Goal: Task Accomplishment & Management: Use online tool/utility

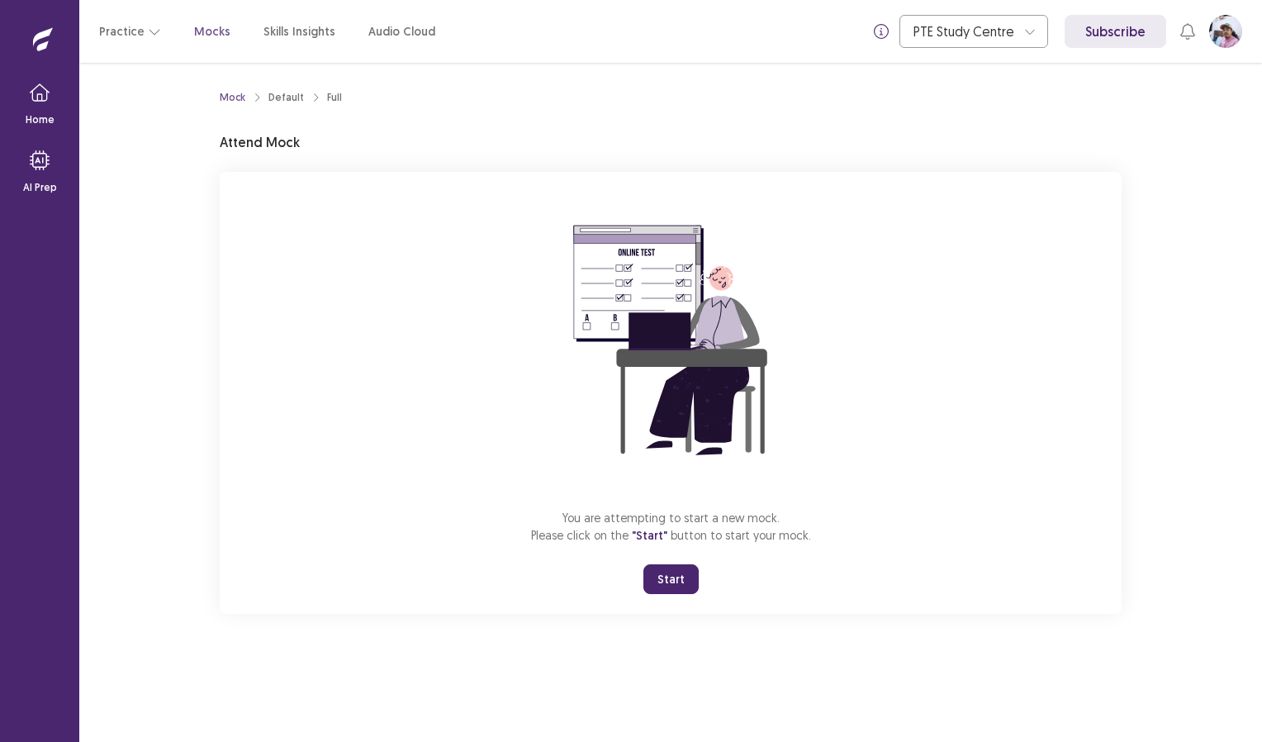
click at [682, 575] on button "Start" at bounding box center [670, 579] width 55 height 30
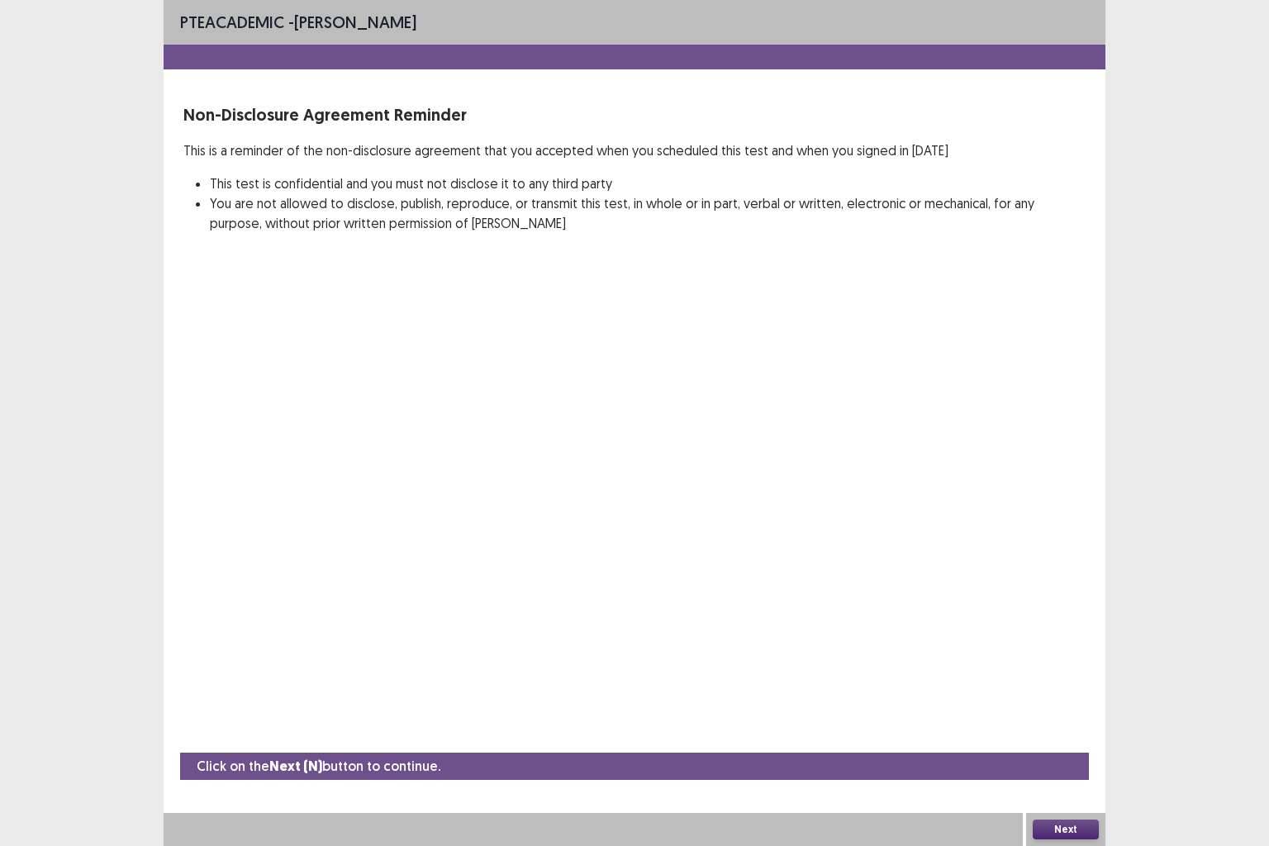
click at [1066, 741] on button "Next" at bounding box center [1065, 829] width 66 height 20
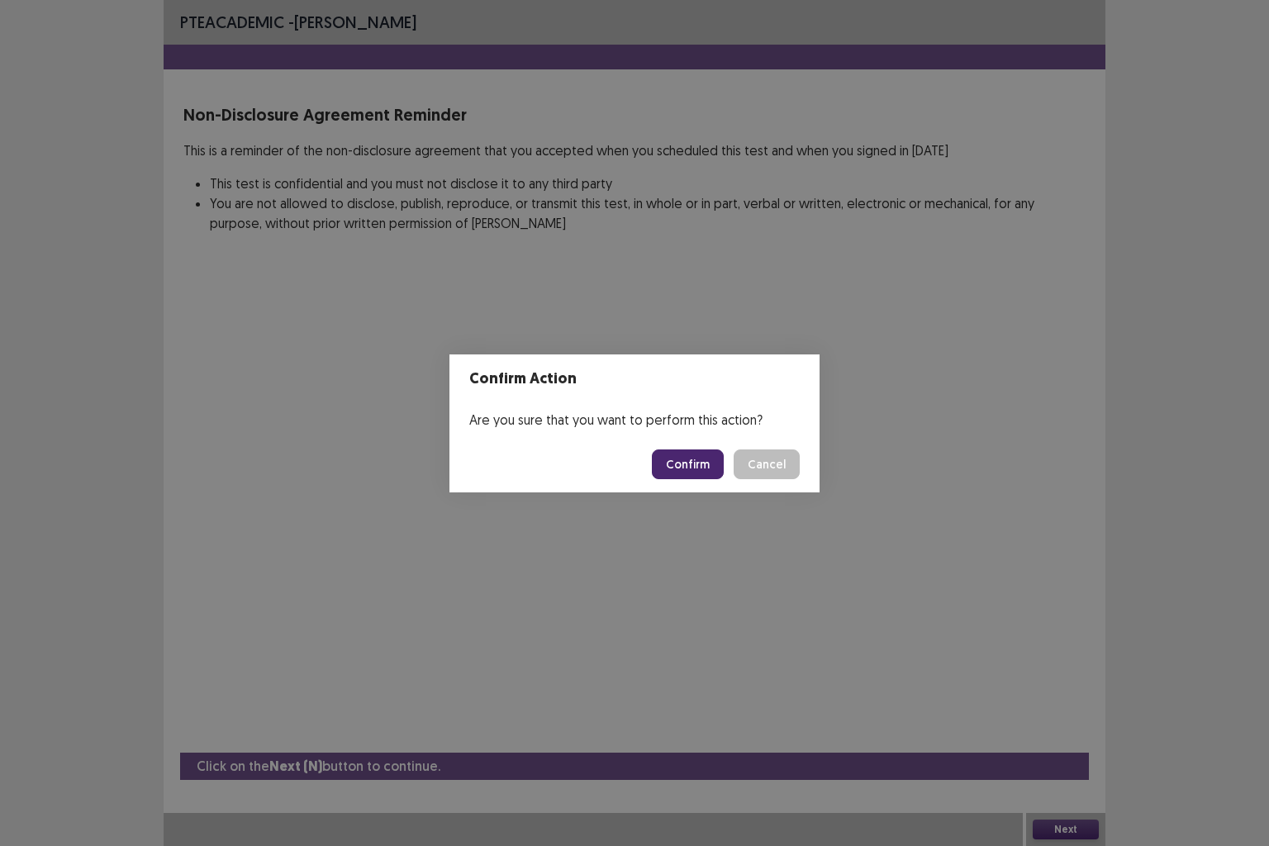
click at [1189, 741] on div "Confirm Action Are you sure that you want to perform this action? Confirm Cancel" at bounding box center [634, 423] width 1269 height 846
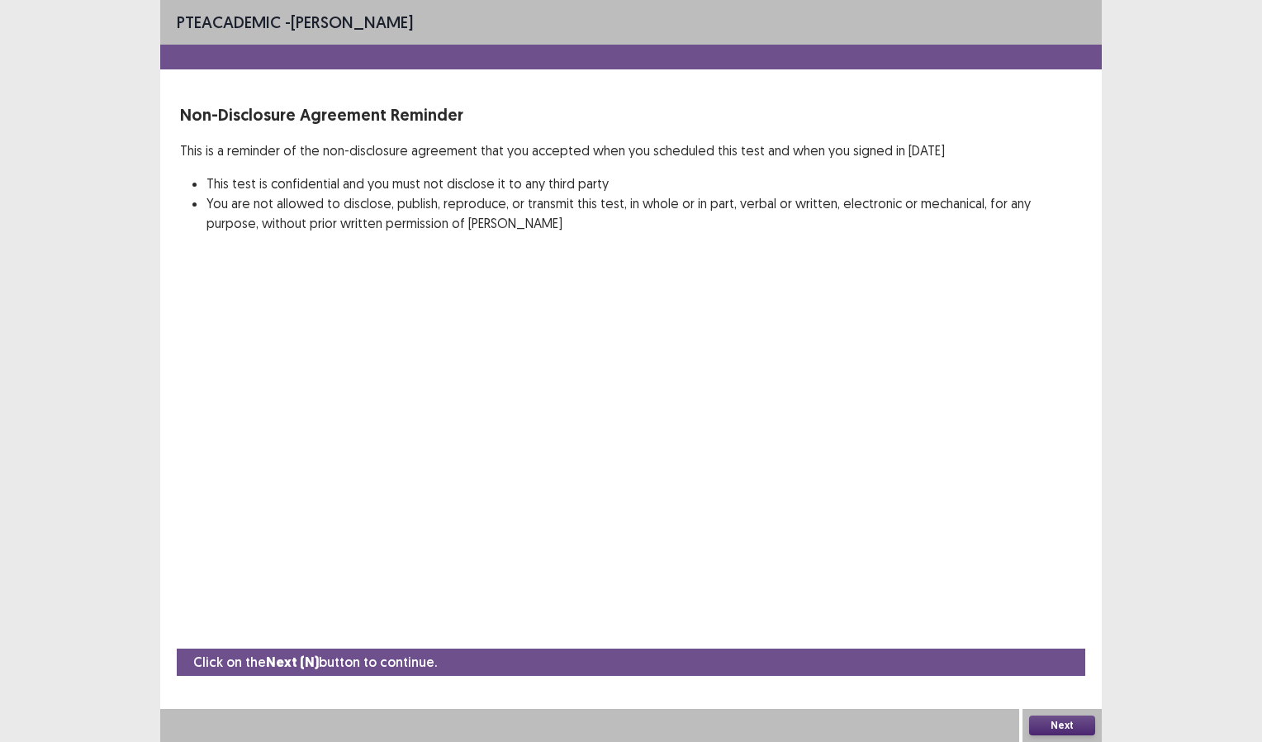
click at [907, 516] on div "PTE academic - [PERSON_NAME] Linggo Non-Disclosure Agreement Reminder This is a…" at bounding box center [631, 371] width 942 height 742
click at [1065, 723] on button "Next" at bounding box center [1062, 725] width 66 height 20
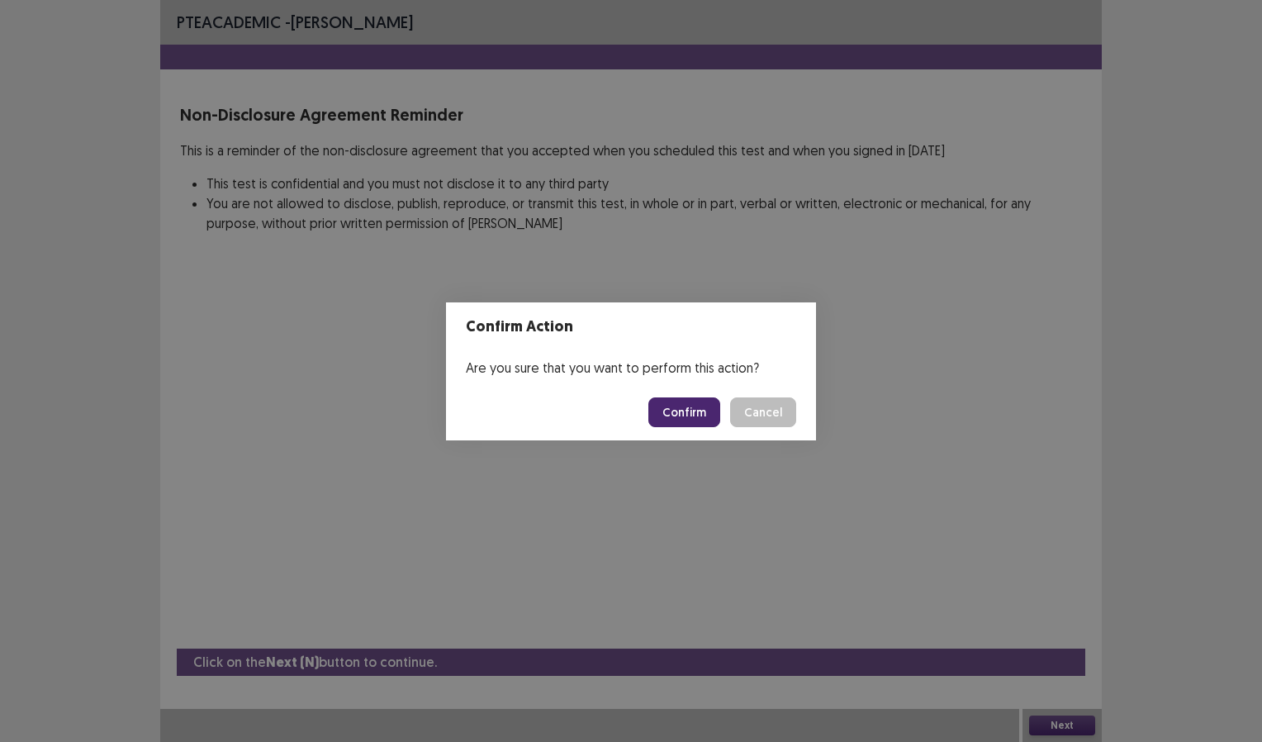
click at [684, 406] on button "Confirm" at bounding box center [684, 412] width 72 height 30
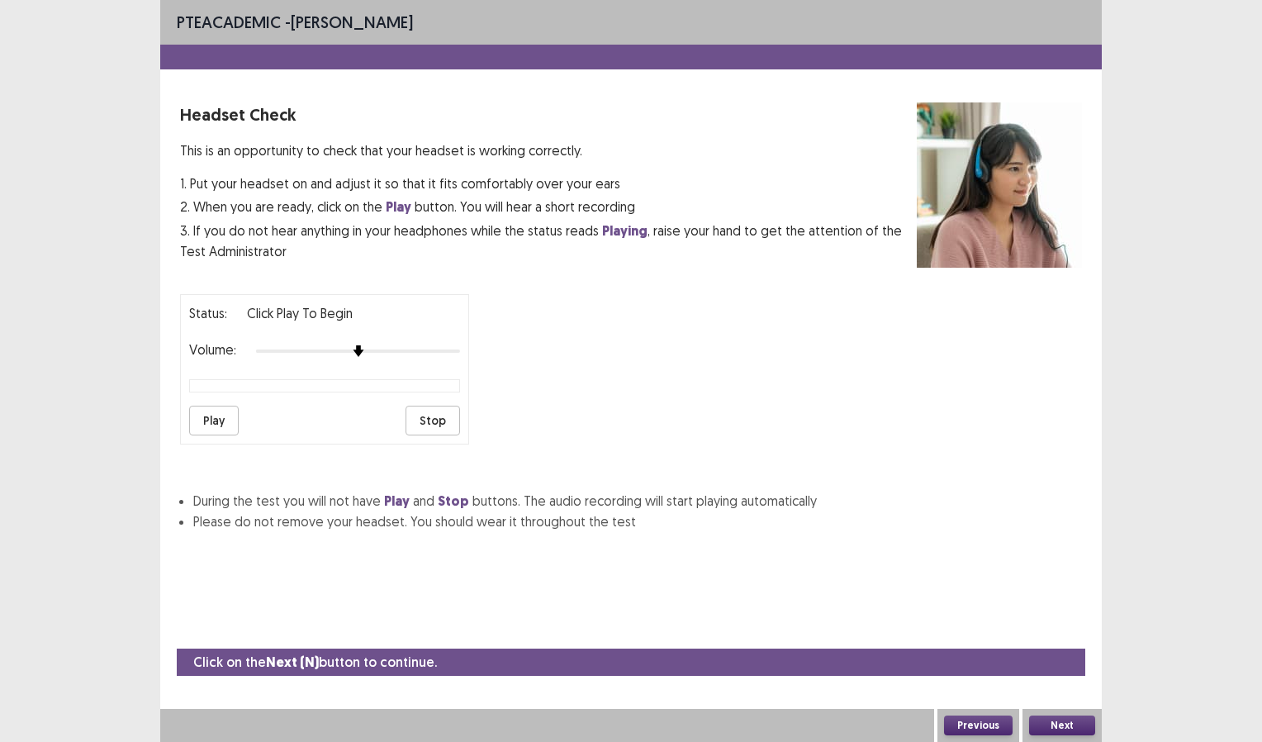
click at [214, 419] on button "Play" at bounding box center [214, 421] width 50 height 30
click at [214, 422] on button "Play" at bounding box center [214, 421] width 50 height 30
click at [1070, 721] on button "Next" at bounding box center [1062, 725] width 66 height 20
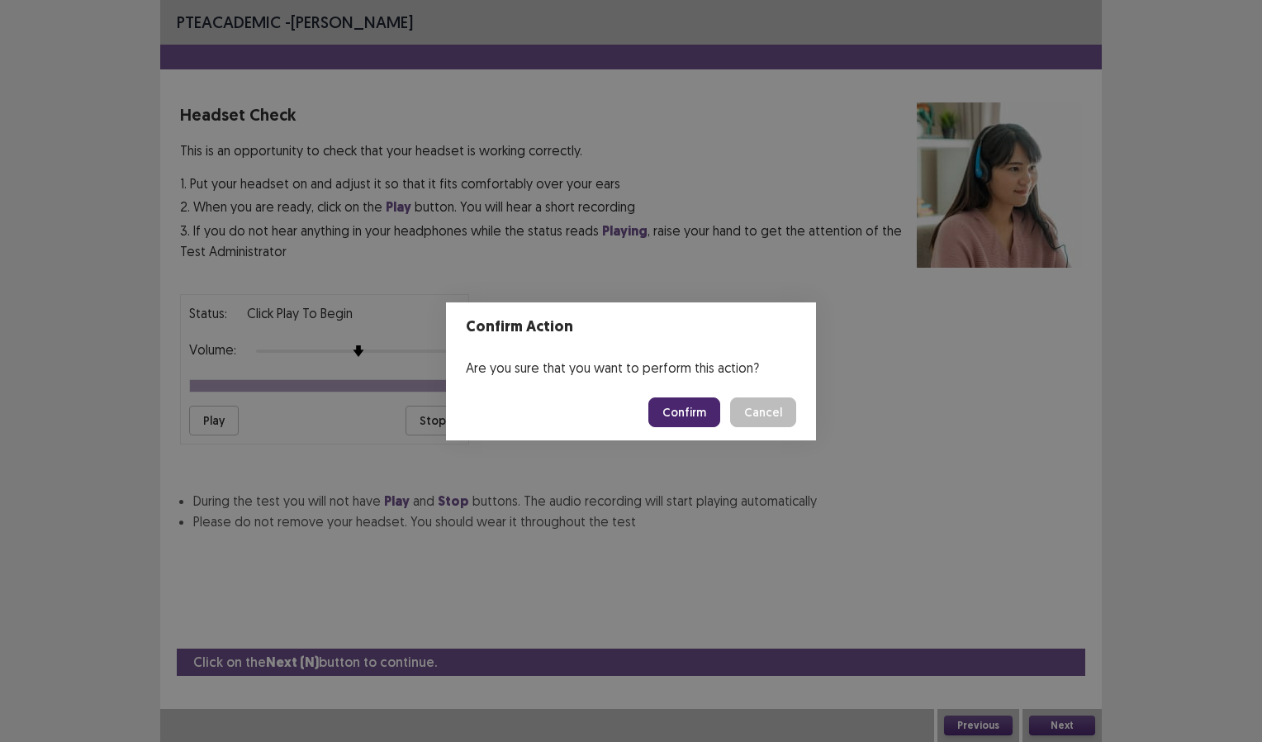
click at [700, 415] on button "Confirm" at bounding box center [684, 412] width 72 height 30
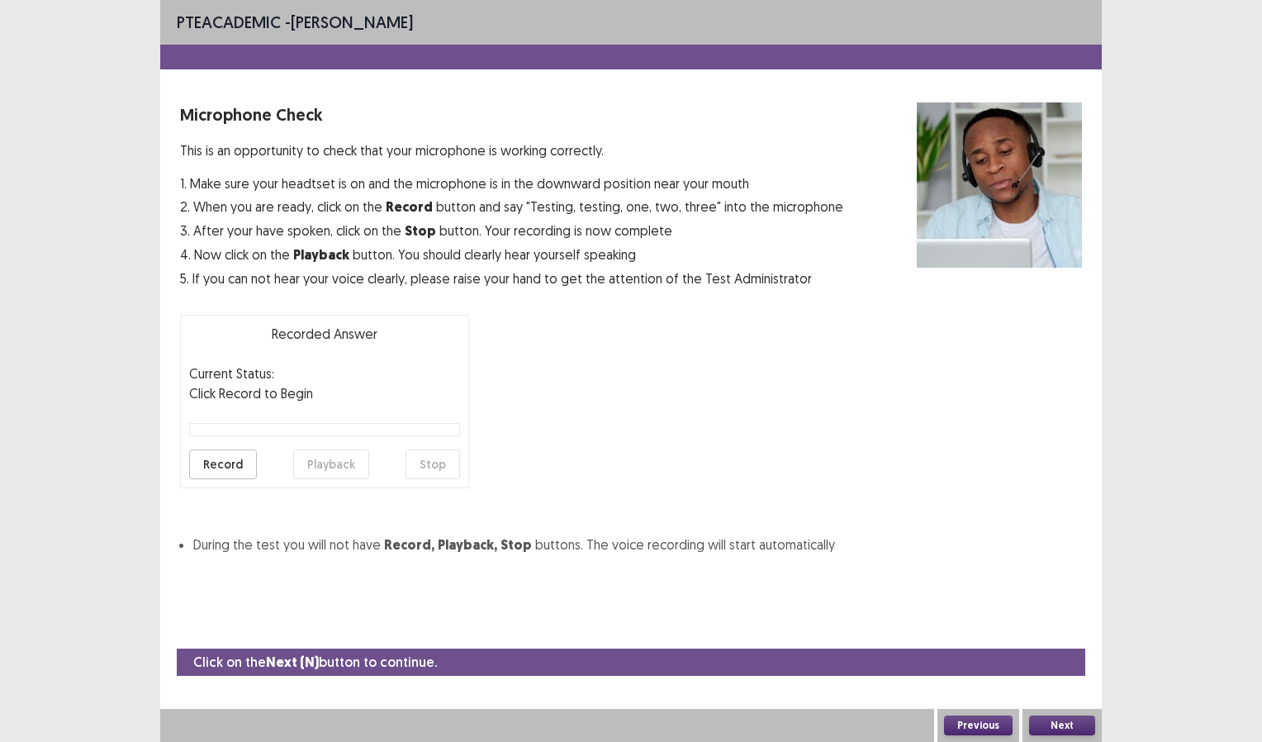
click at [237, 465] on button "Record" at bounding box center [223, 464] width 68 height 30
click at [443, 464] on button "Stop" at bounding box center [433, 464] width 55 height 30
click at [332, 464] on button "Playback" at bounding box center [331, 464] width 76 height 30
click at [1066, 727] on button "Next" at bounding box center [1062, 725] width 66 height 20
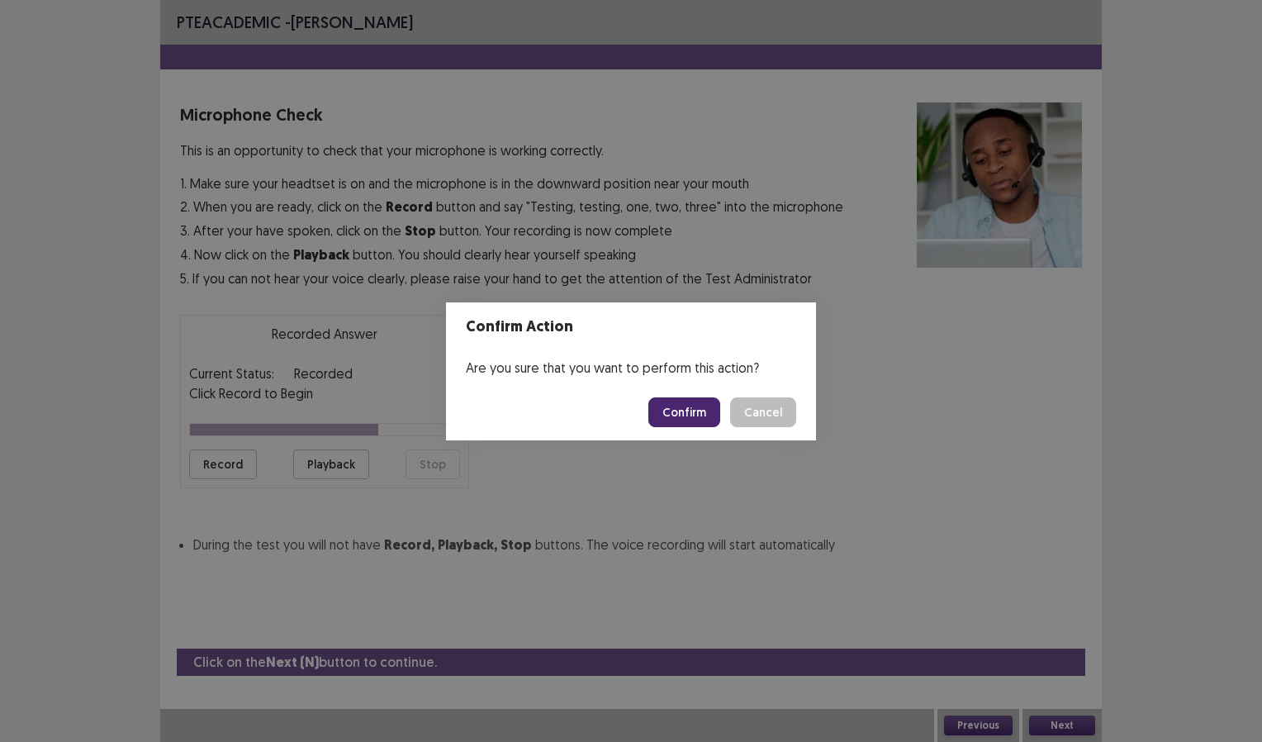
click at [686, 420] on button "Confirm" at bounding box center [684, 412] width 72 height 30
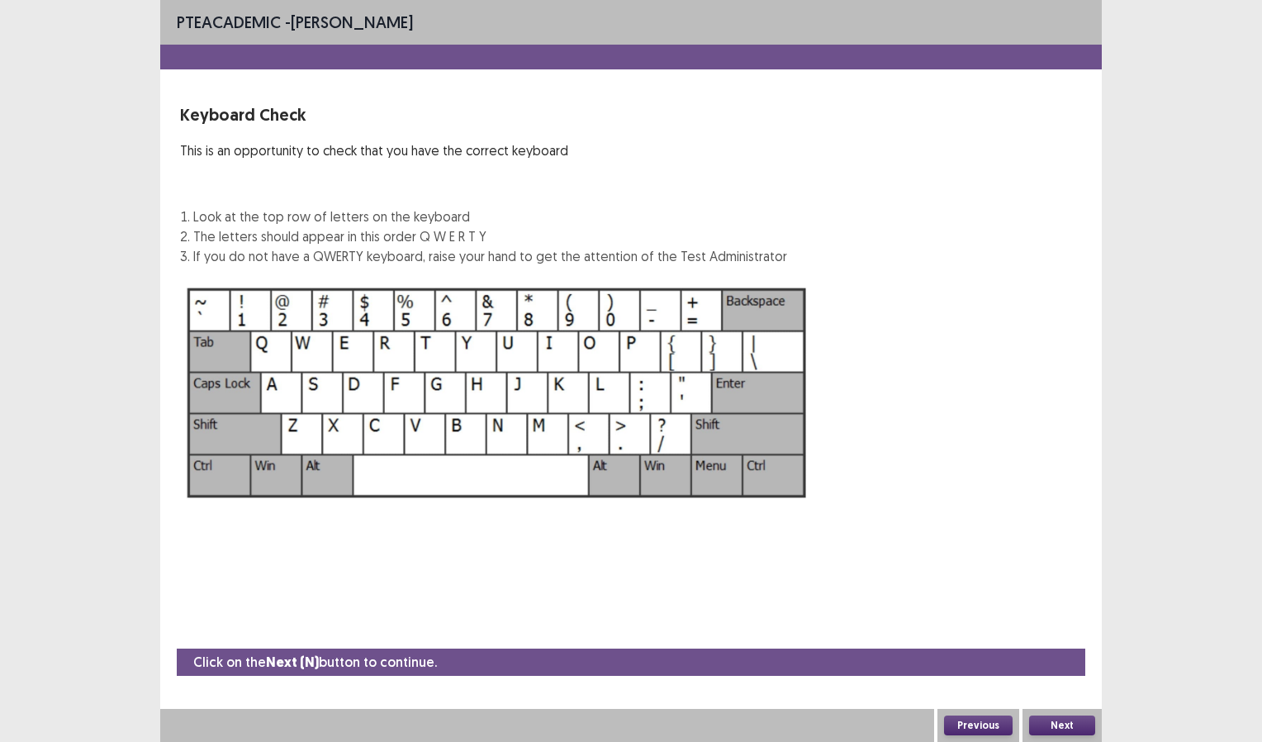
click at [1067, 724] on button "Next" at bounding box center [1062, 725] width 66 height 20
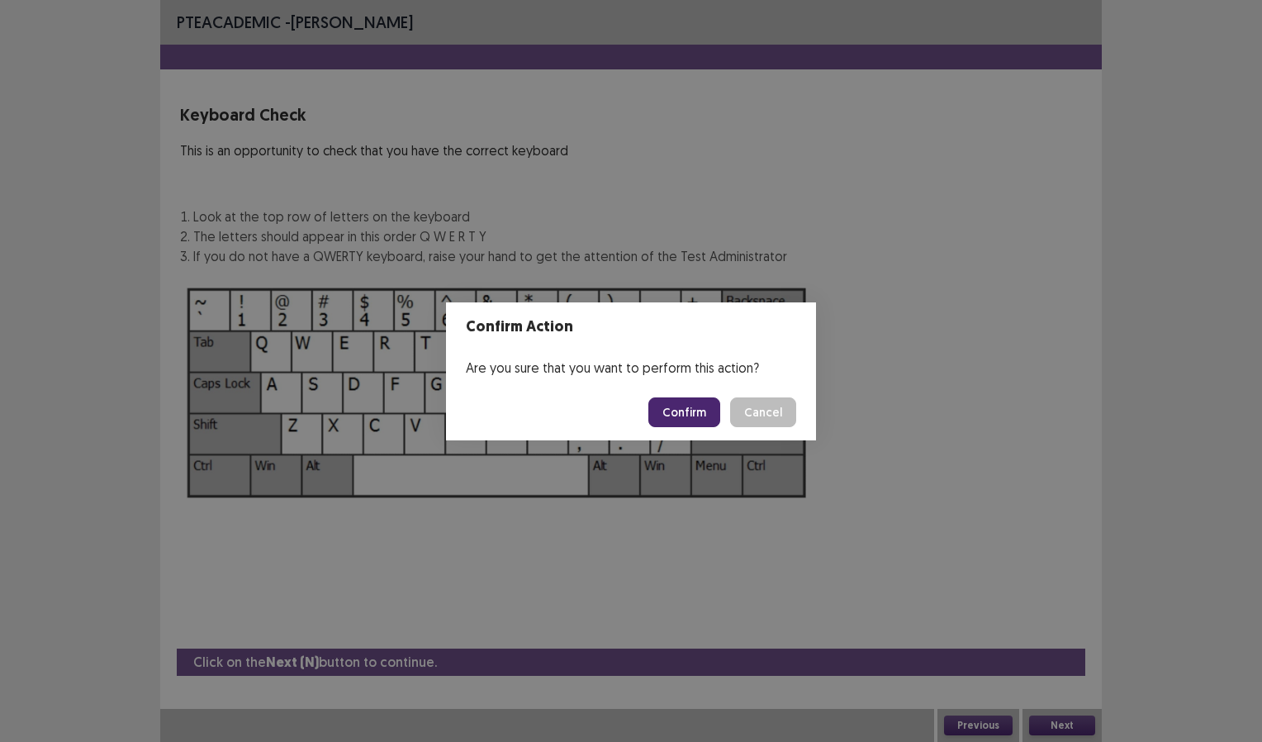
click at [695, 418] on button "Confirm" at bounding box center [684, 412] width 72 height 30
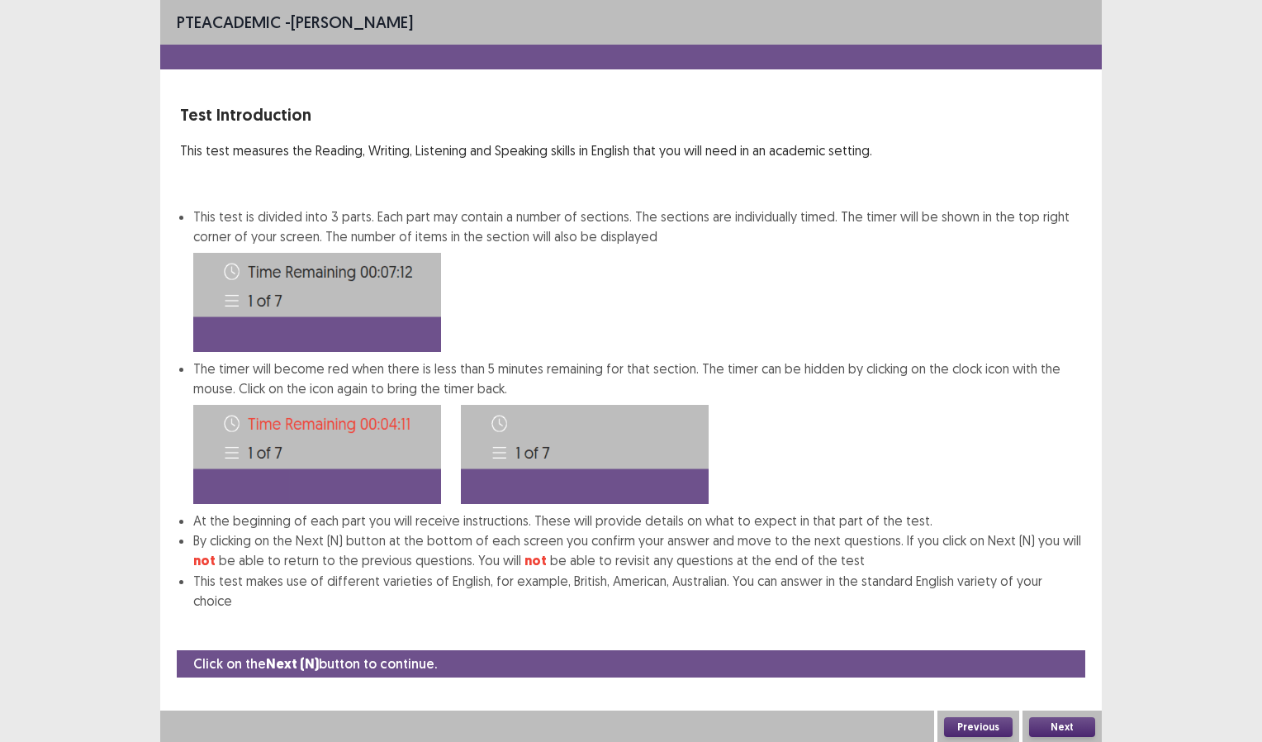
click at [1068, 719] on button "Next" at bounding box center [1062, 727] width 66 height 20
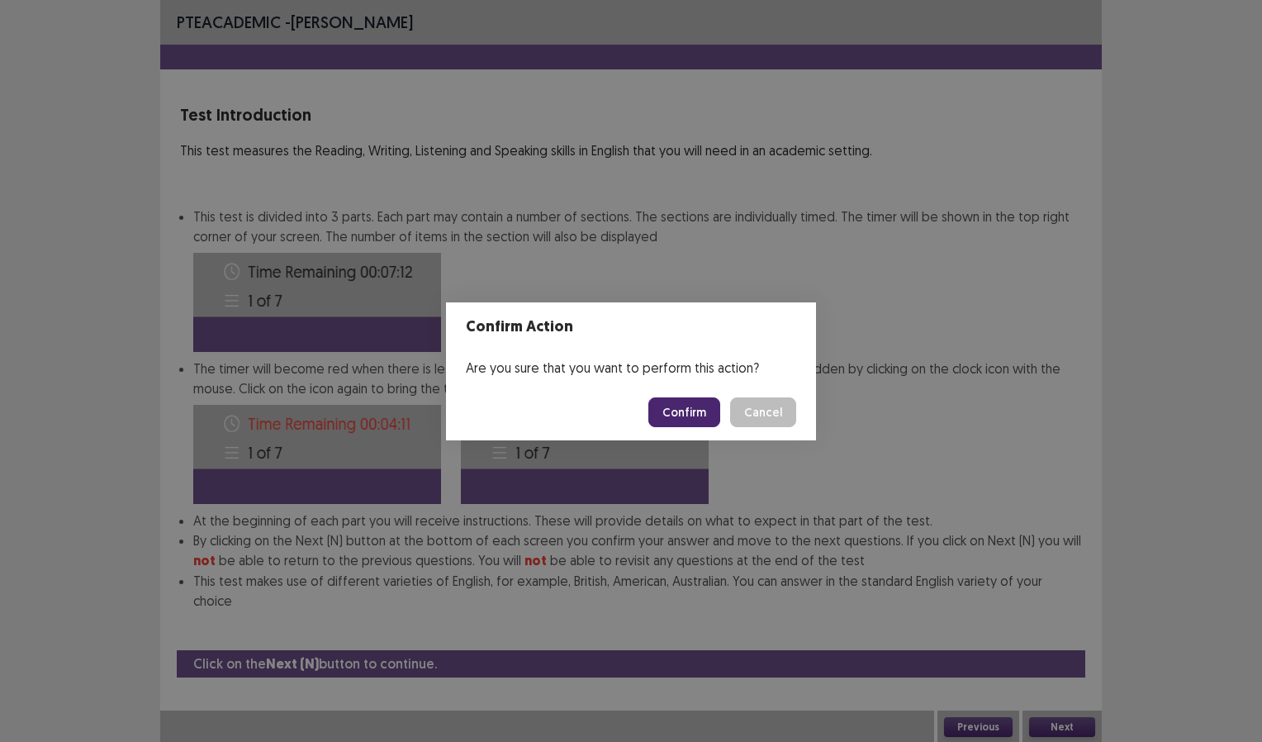
click at [694, 406] on button "Confirm" at bounding box center [684, 412] width 72 height 30
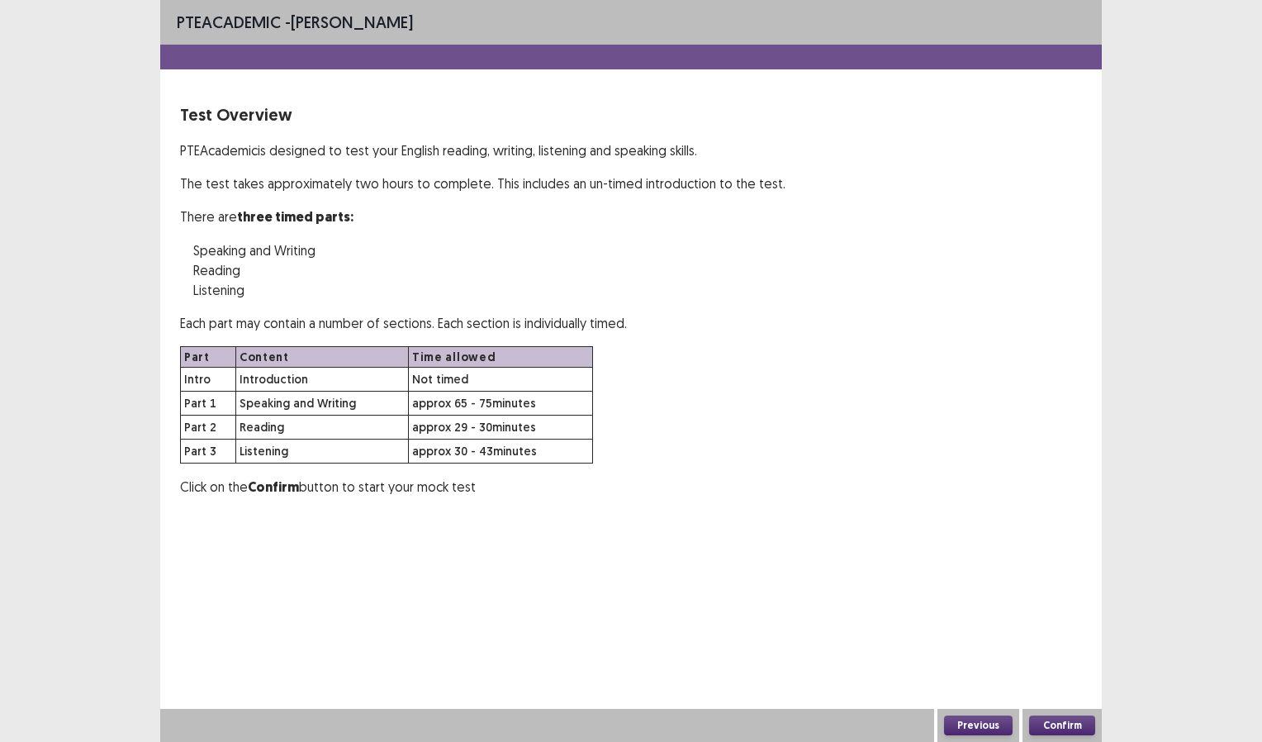
click at [1062, 724] on button "Confirm" at bounding box center [1062, 725] width 66 height 20
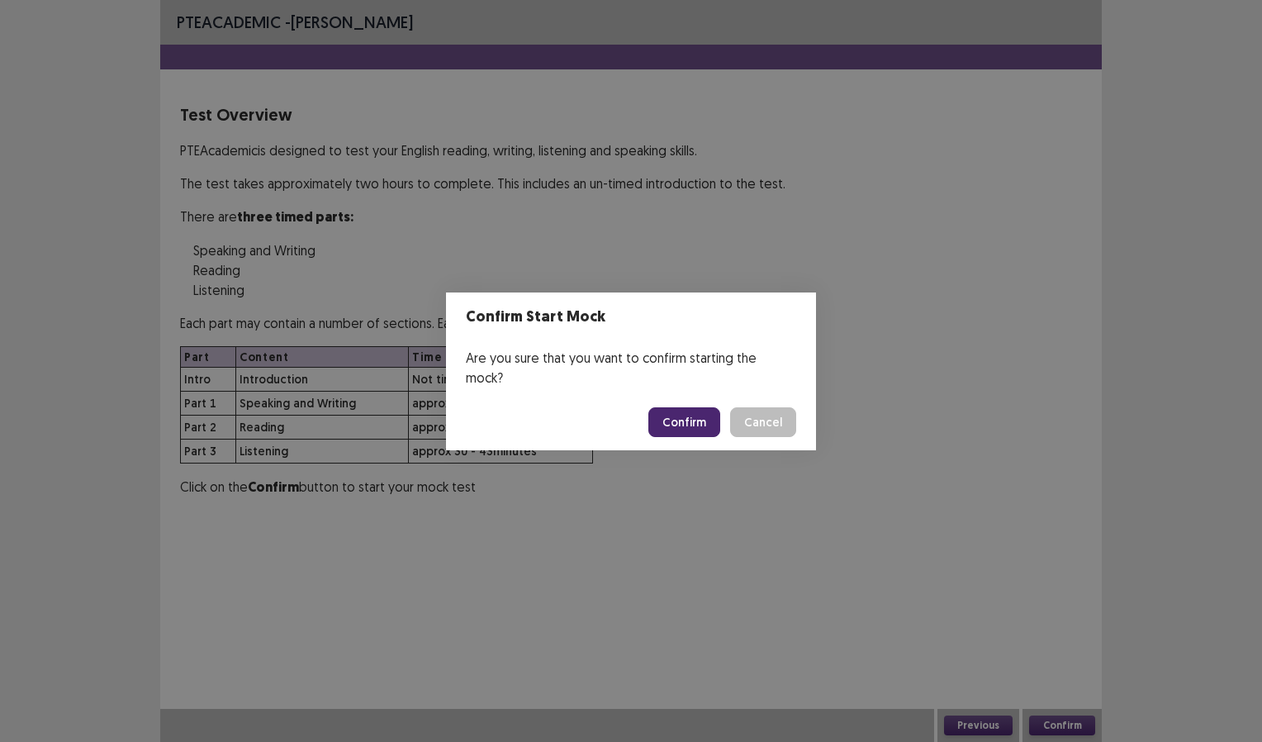
click at [688, 414] on button "Confirm" at bounding box center [684, 422] width 72 height 30
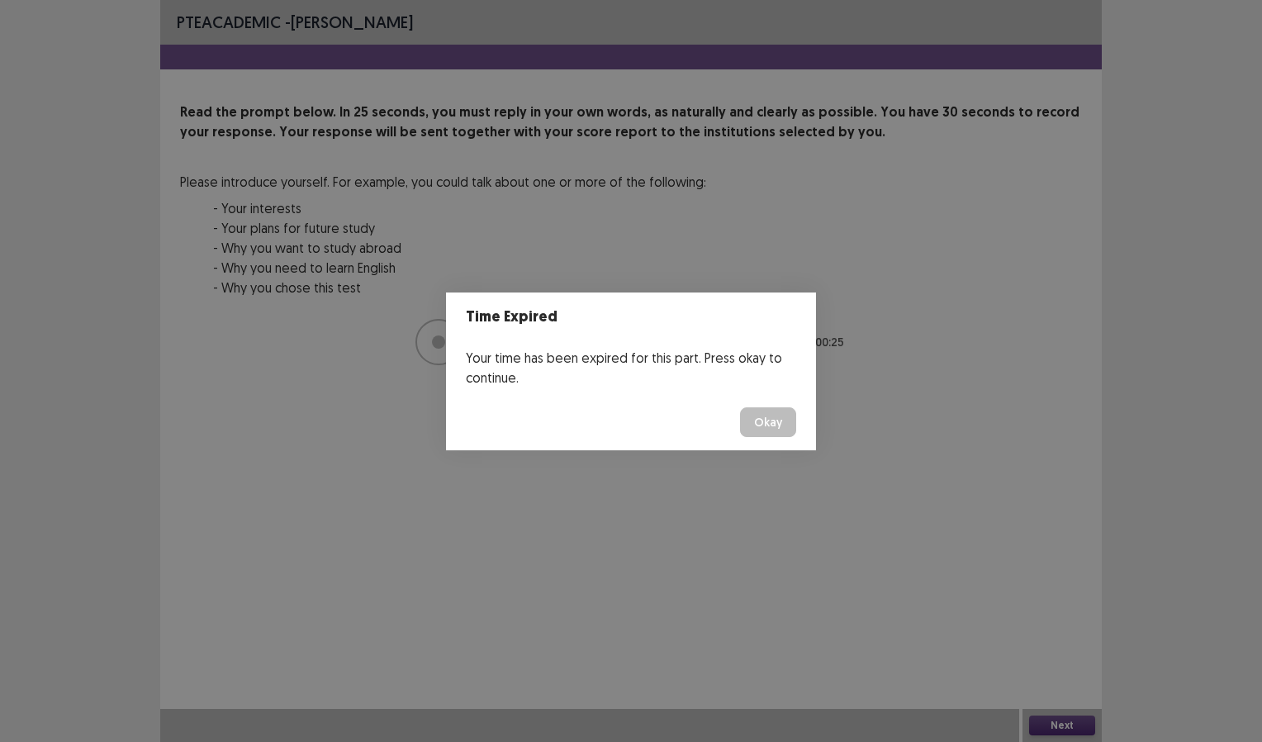
click at [774, 418] on button "Okay" at bounding box center [768, 422] width 56 height 30
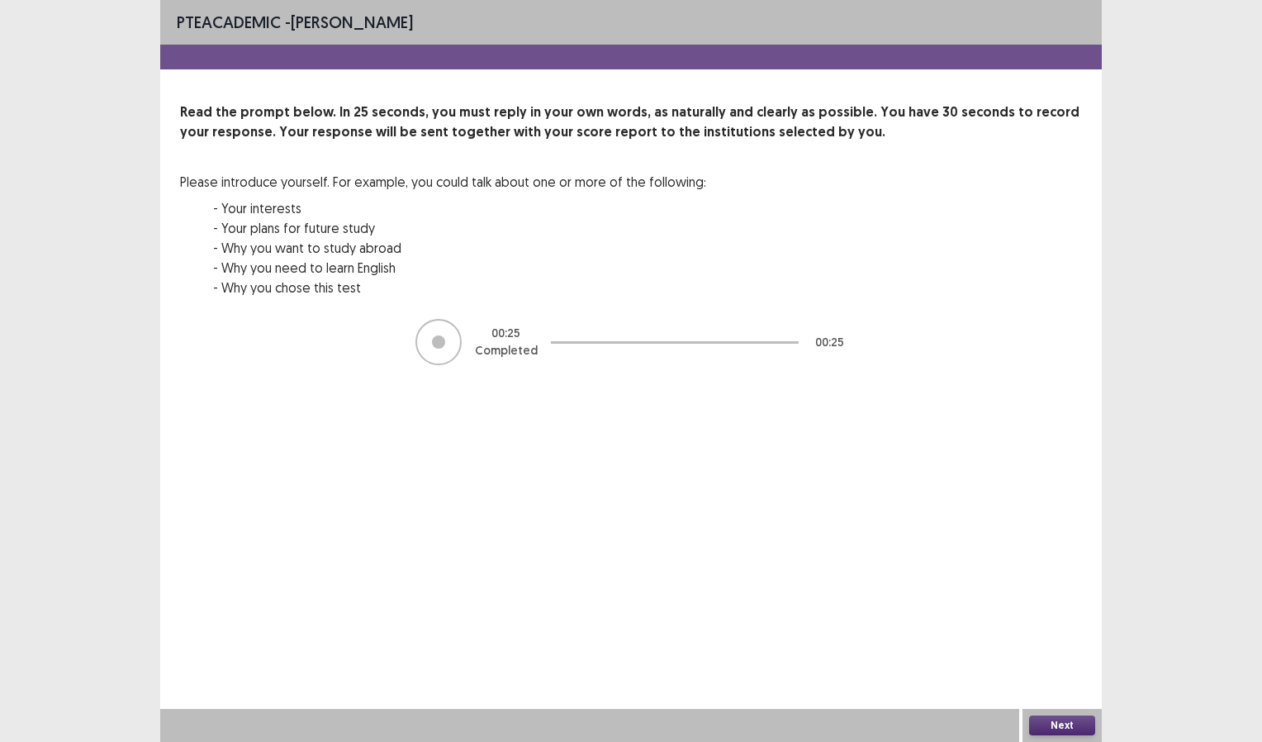
click at [1060, 727] on button "Next" at bounding box center [1062, 725] width 66 height 20
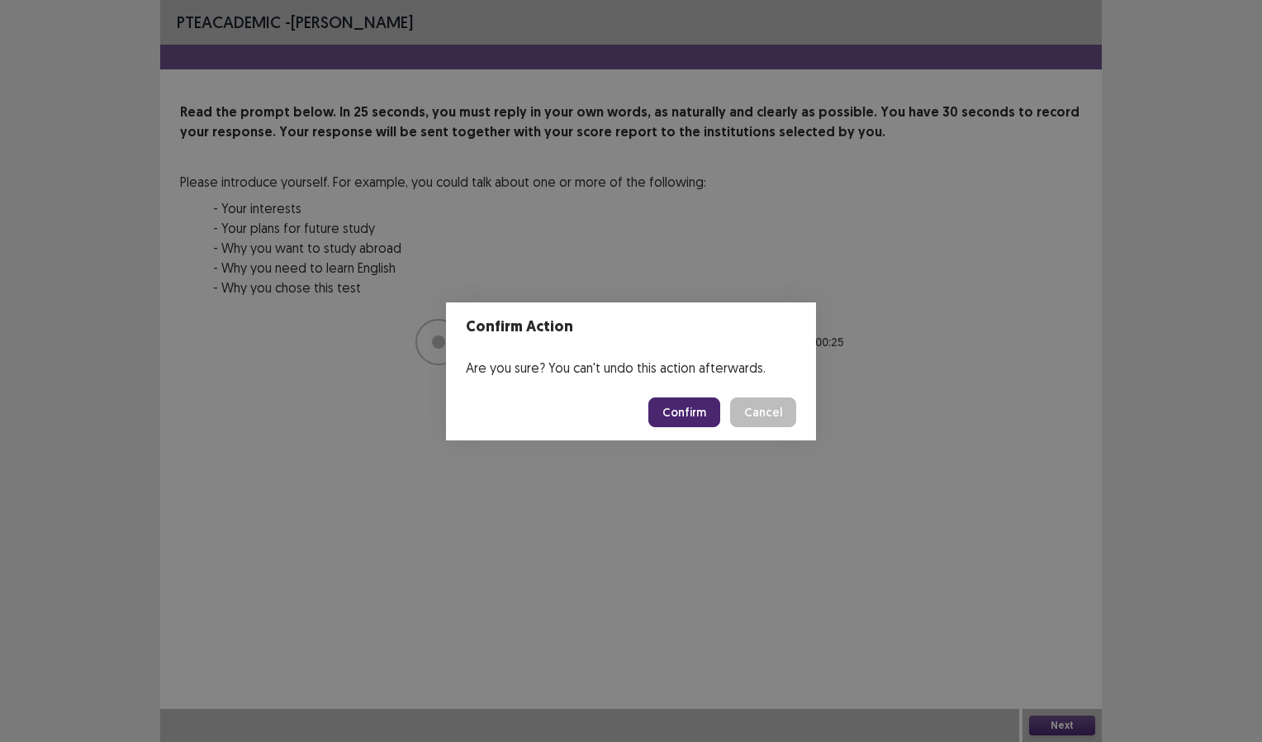
click at [685, 407] on button "Confirm" at bounding box center [684, 412] width 72 height 30
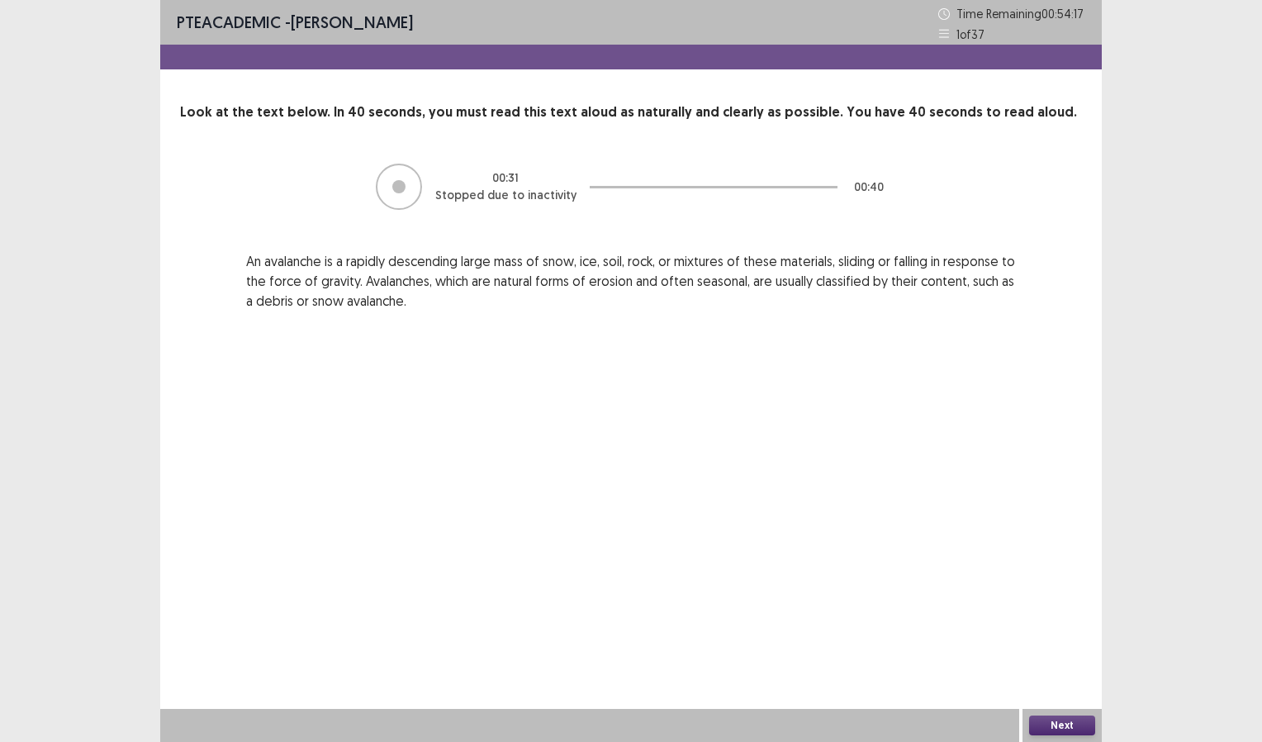
click at [1067, 726] on button "Next" at bounding box center [1062, 725] width 66 height 20
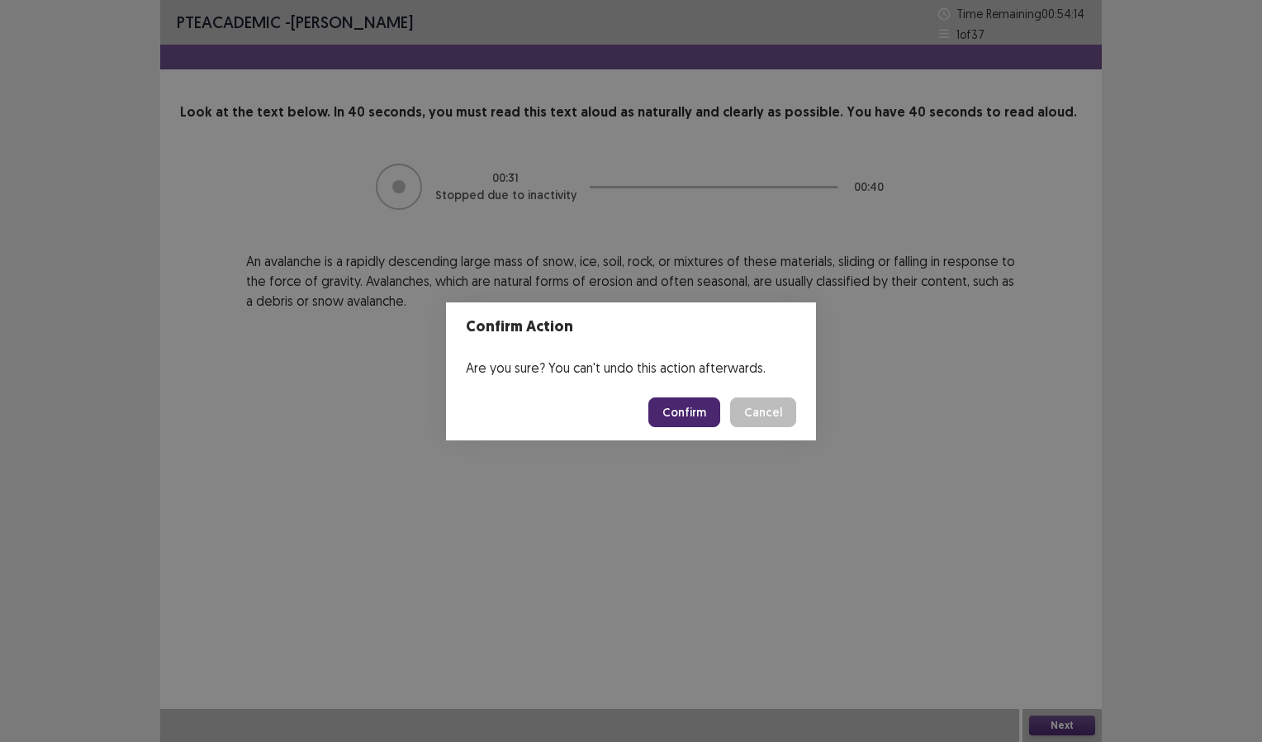
click at [696, 411] on button "Confirm" at bounding box center [684, 412] width 72 height 30
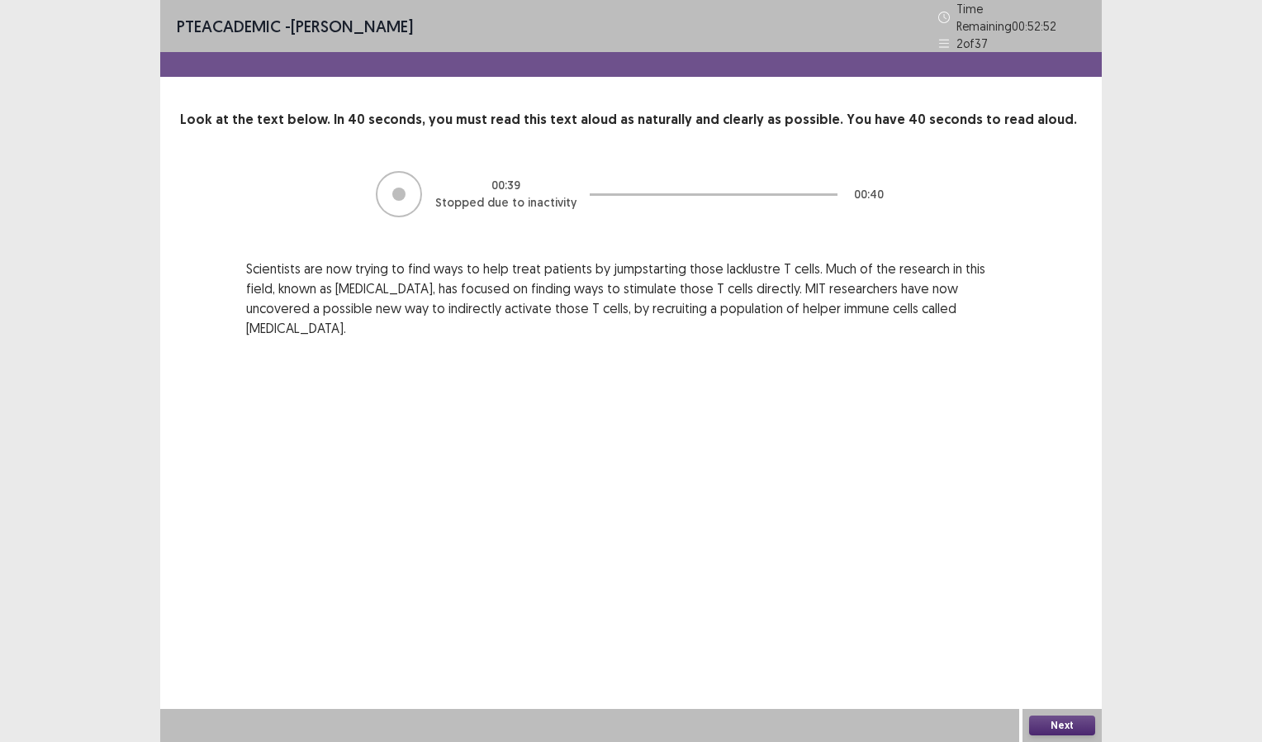
click at [1069, 725] on button "Next" at bounding box center [1062, 725] width 66 height 20
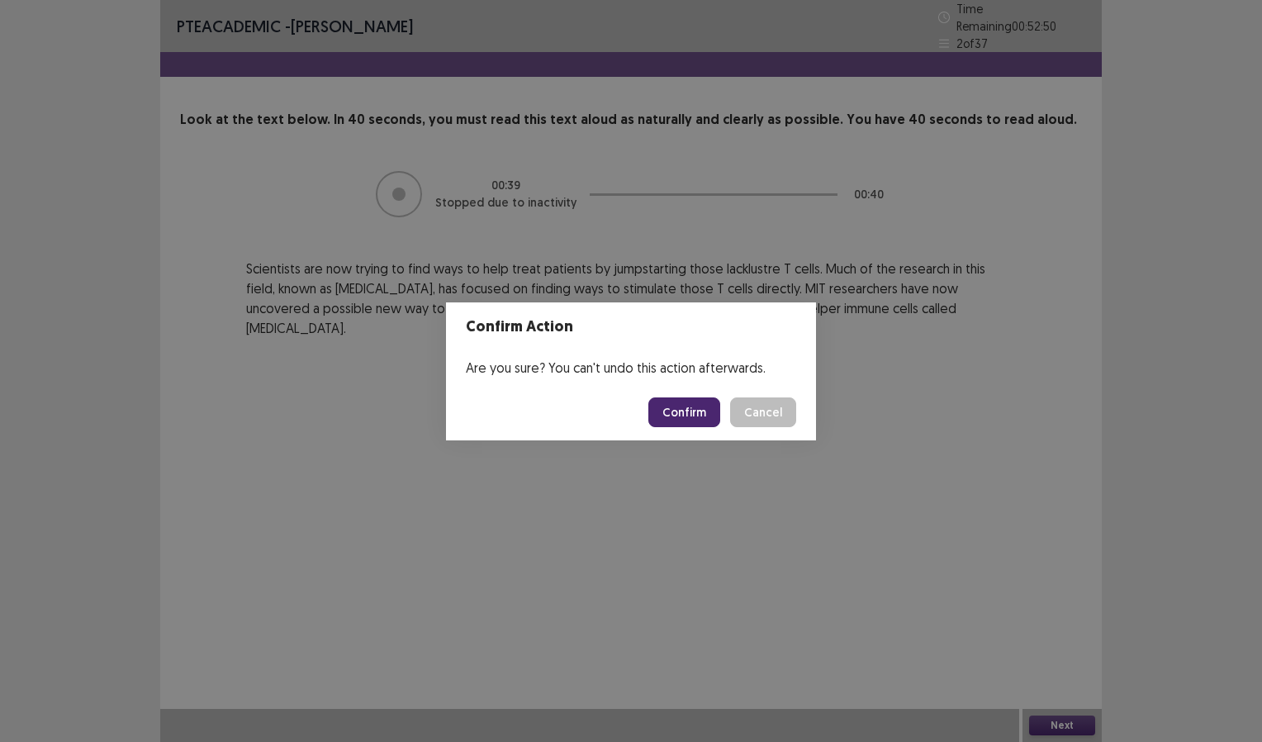
click at [675, 410] on button "Confirm" at bounding box center [684, 412] width 72 height 30
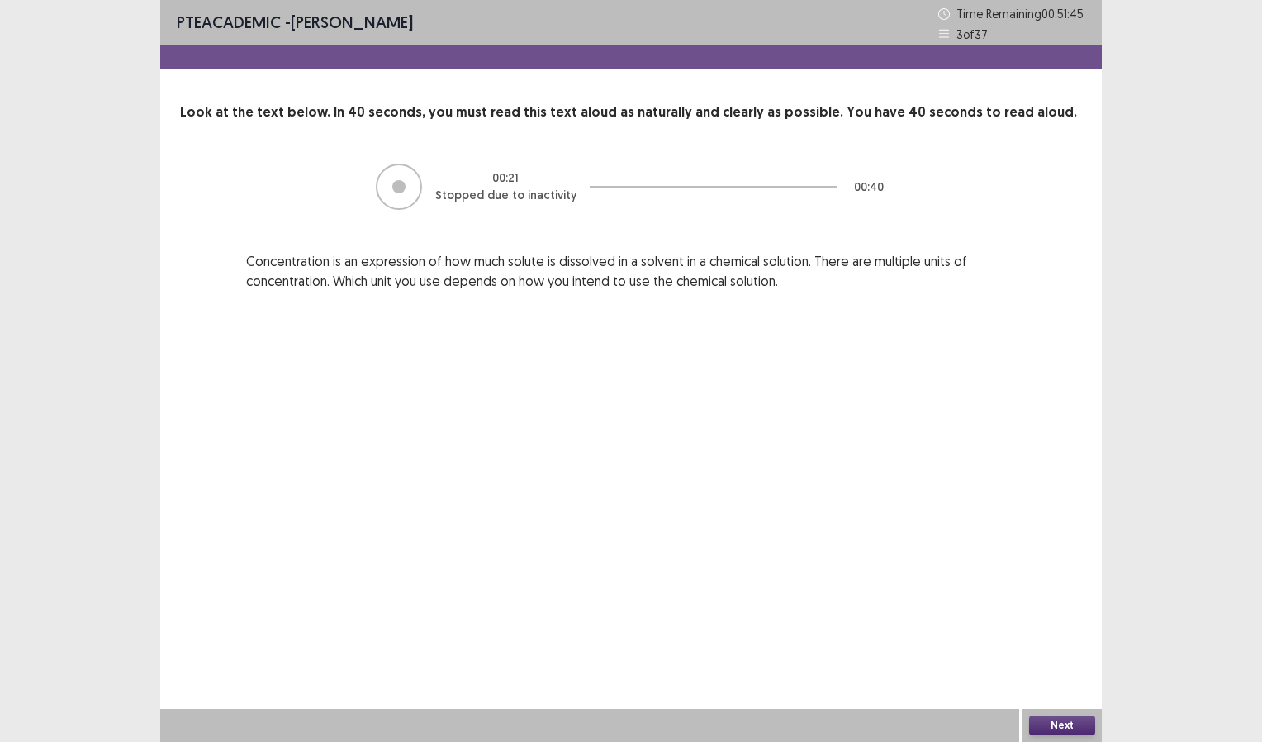
click at [1063, 719] on button "Next" at bounding box center [1062, 725] width 66 height 20
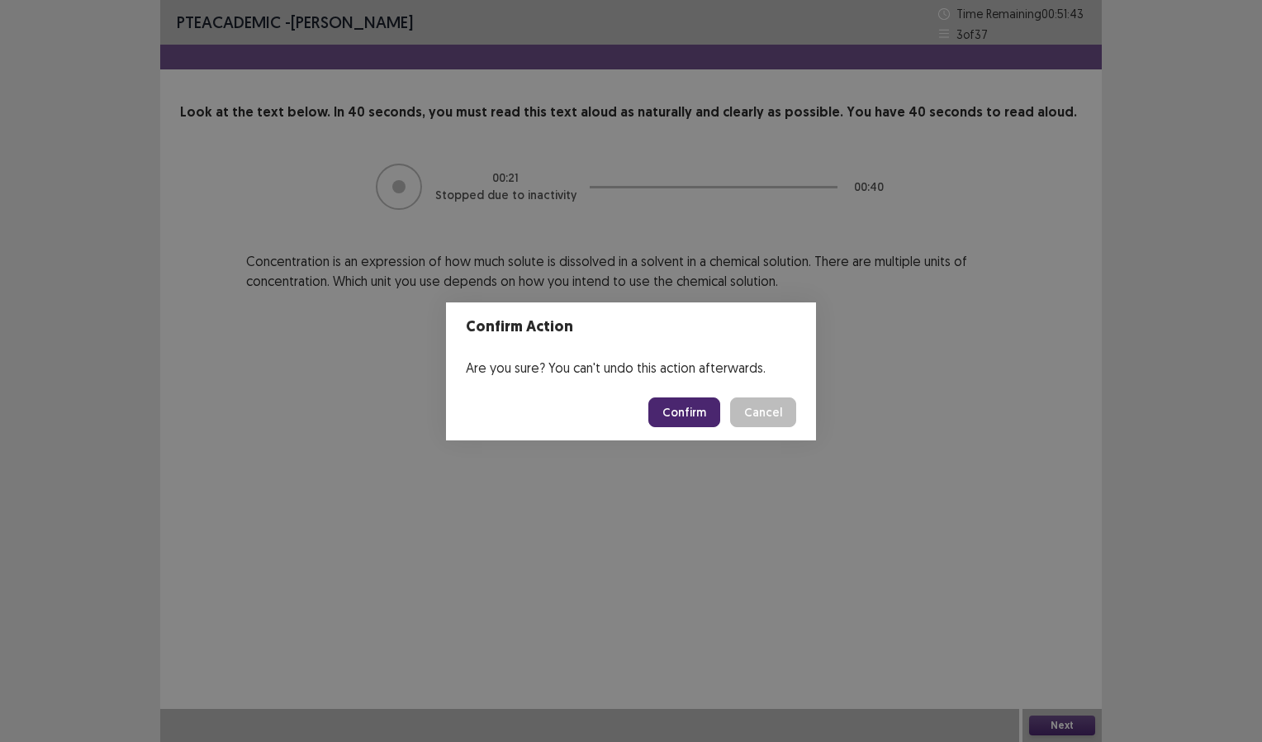
click at [699, 410] on button "Confirm" at bounding box center [684, 412] width 72 height 30
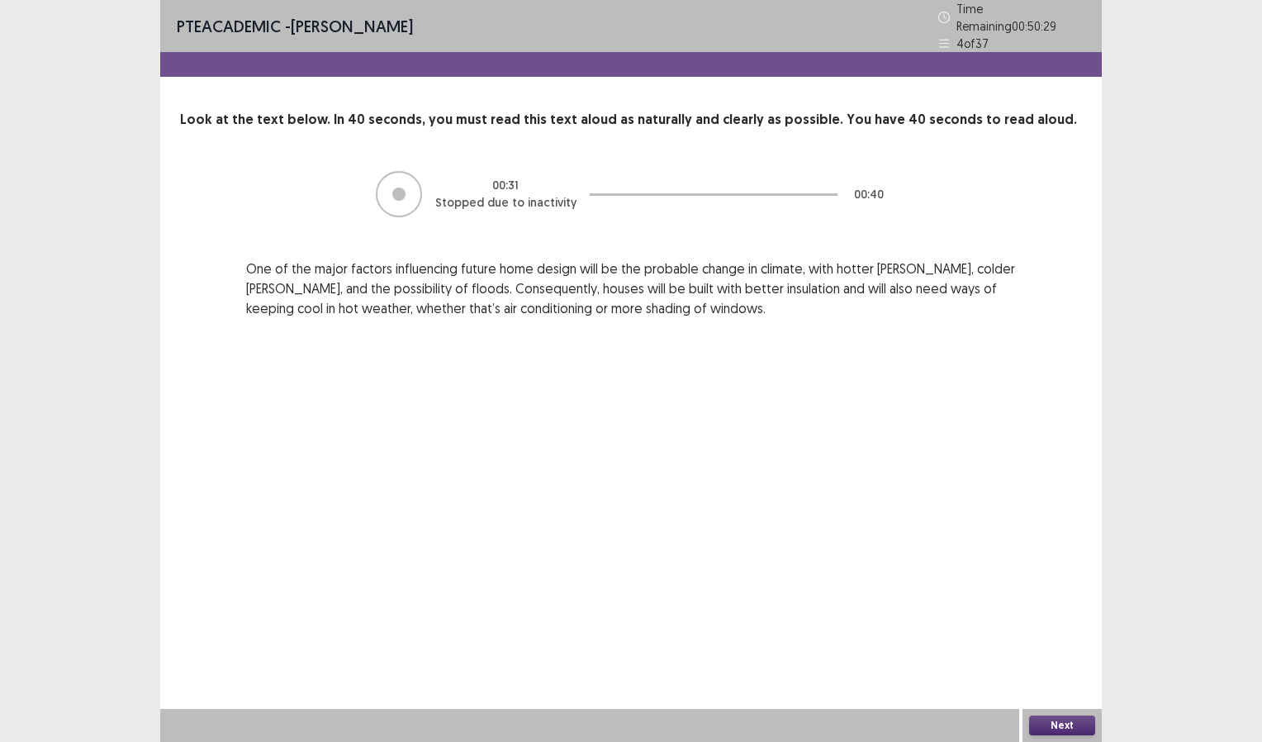
click at [1063, 722] on button "Next" at bounding box center [1062, 725] width 66 height 20
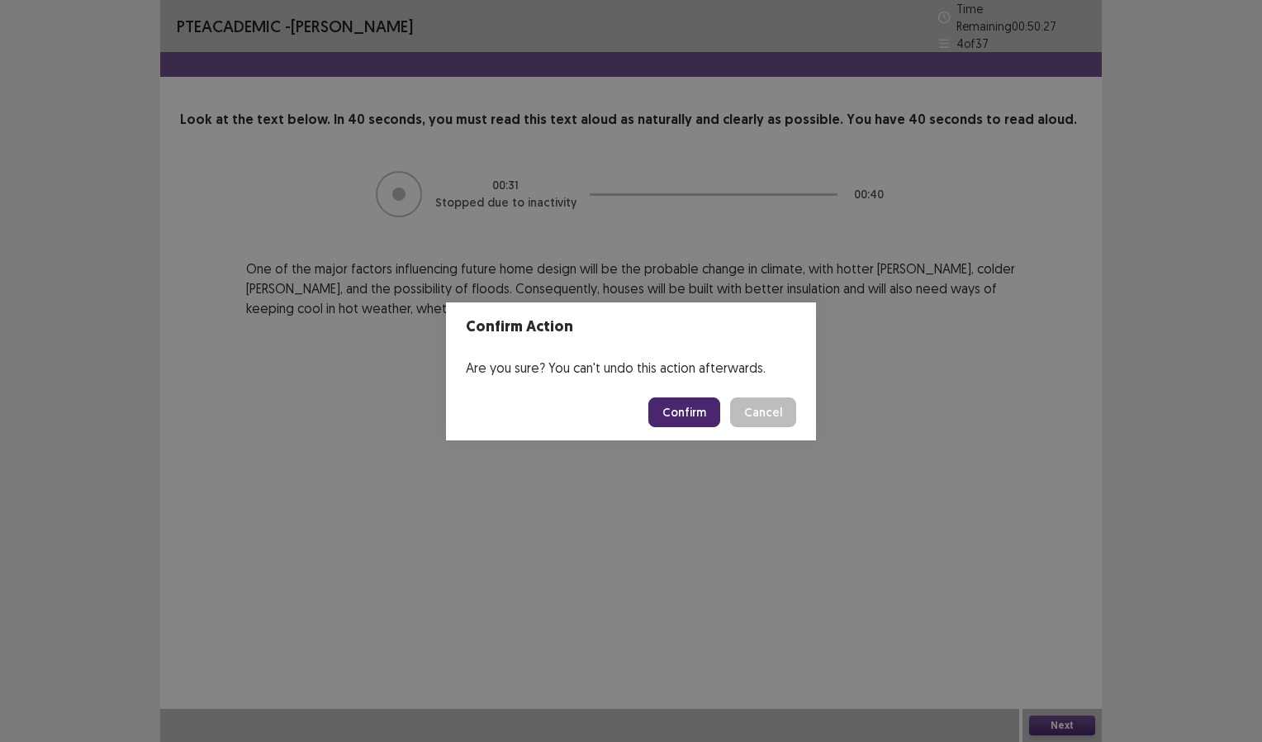
click at [688, 410] on button "Confirm" at bounding box center [684, 412] width 72 height 30
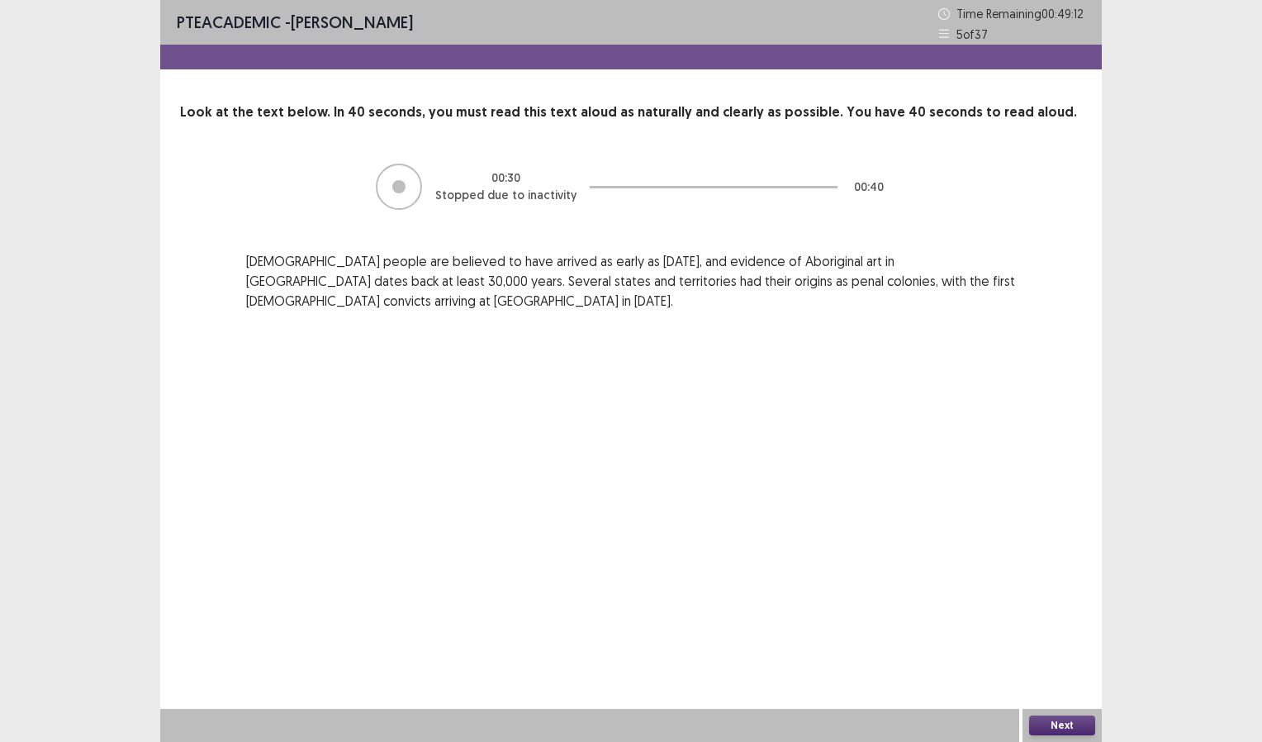
click at [1053, 728] on button "Next" at bounding box center [1062, 725] width 66 height 20
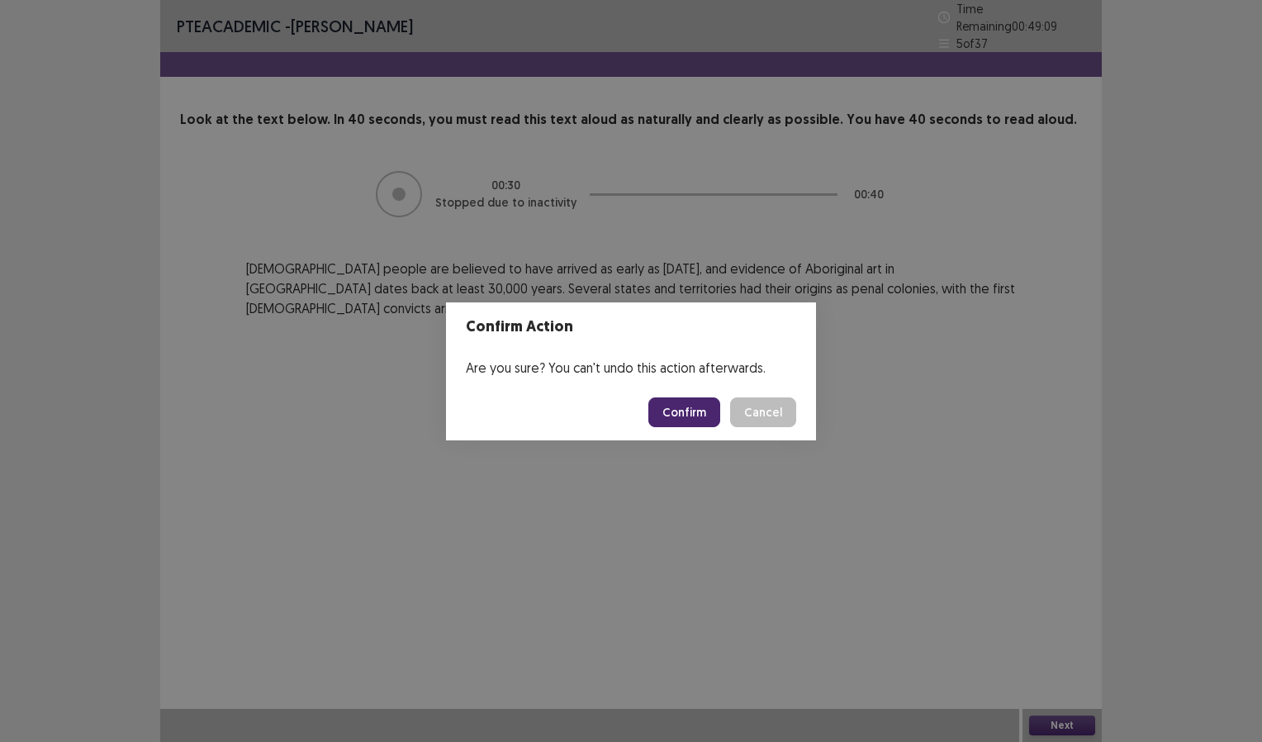
click at [681, 409] on button "Confirm" at bounding box center [684, 412] width 72 height 30
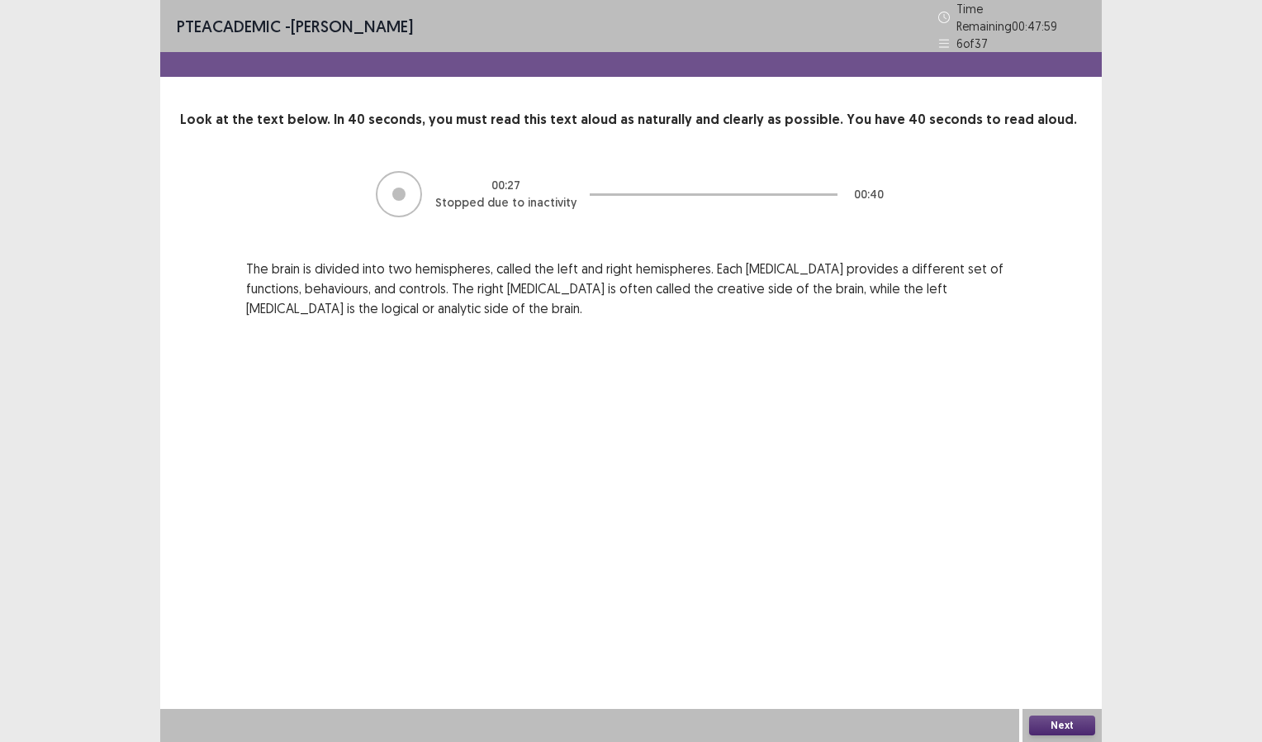
click at [1066, 725] on button "Next" at bounding box center [1062, 725] width 66 height 20
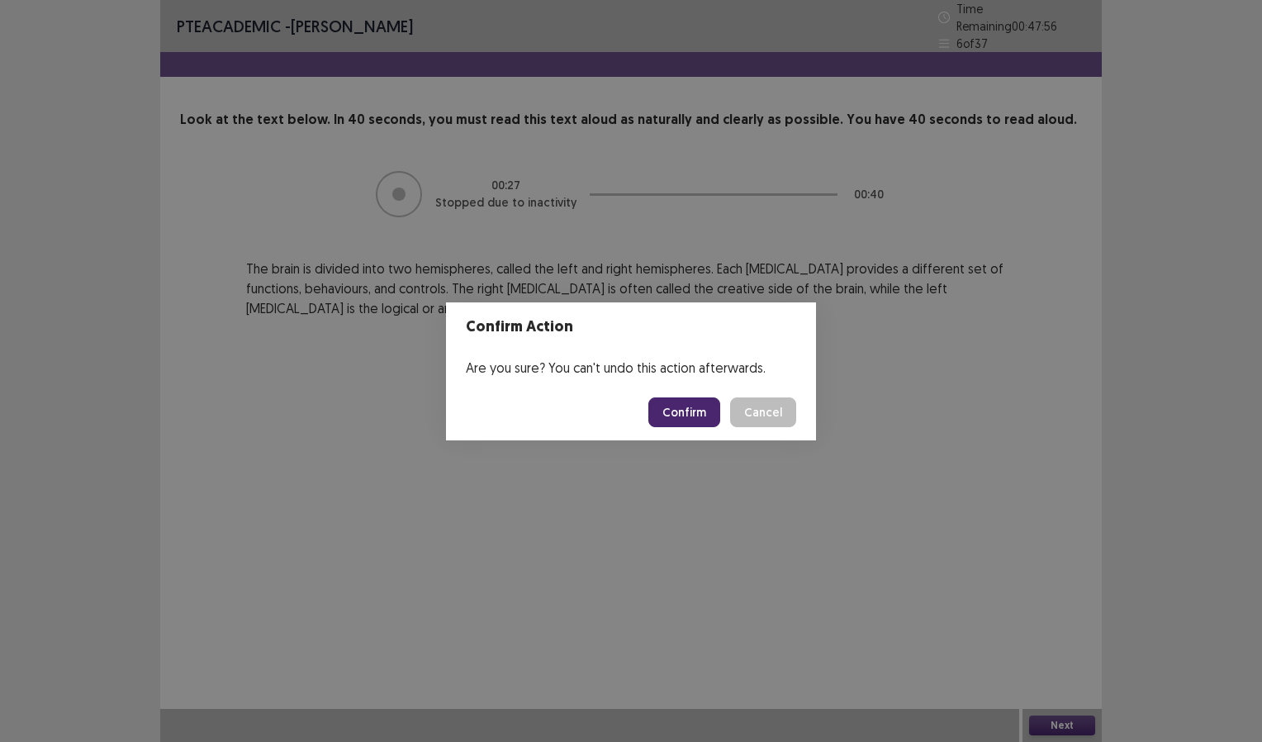
click at [695, 415] on button "Confirm" at bounding box center [684, 412] width 72 height 30
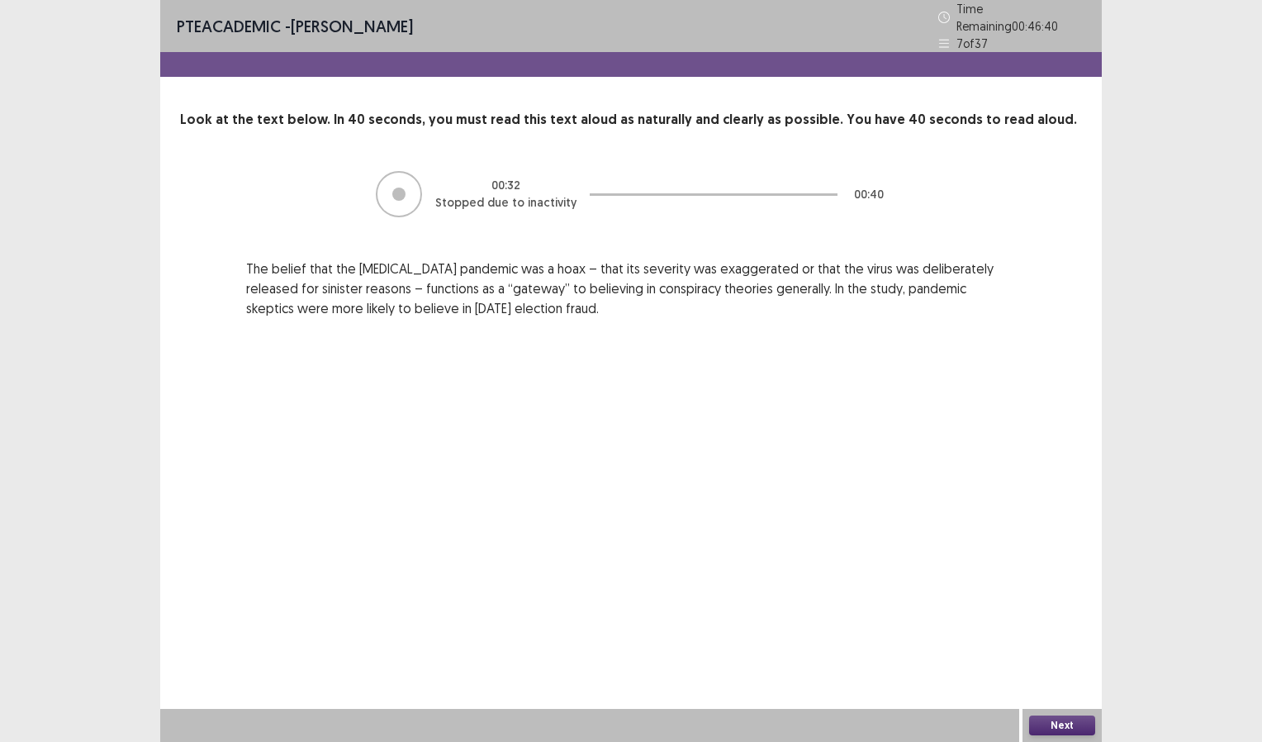
click at [1065, 731] on button "Next" at bounding box center [1062, 725] width 66 height 20
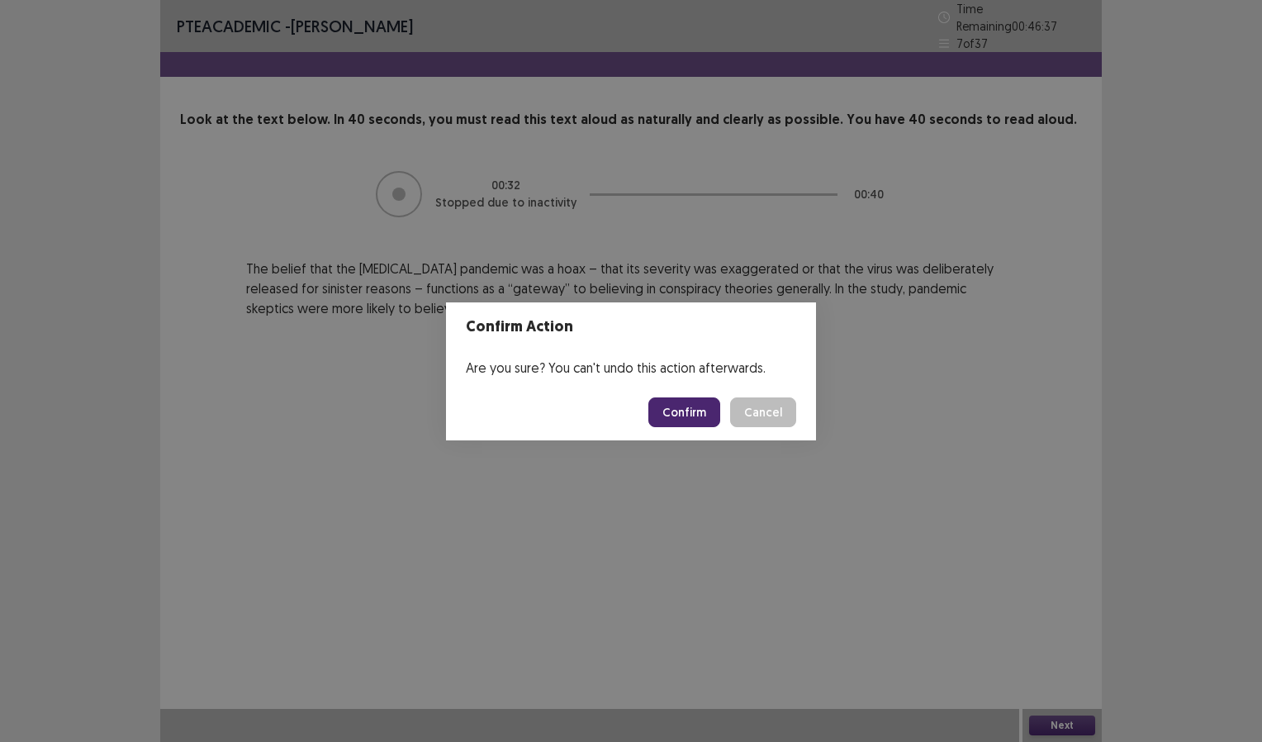
click at [689, 410] on button "Confirm" at bounding box center [684, 412] width 72 height 30
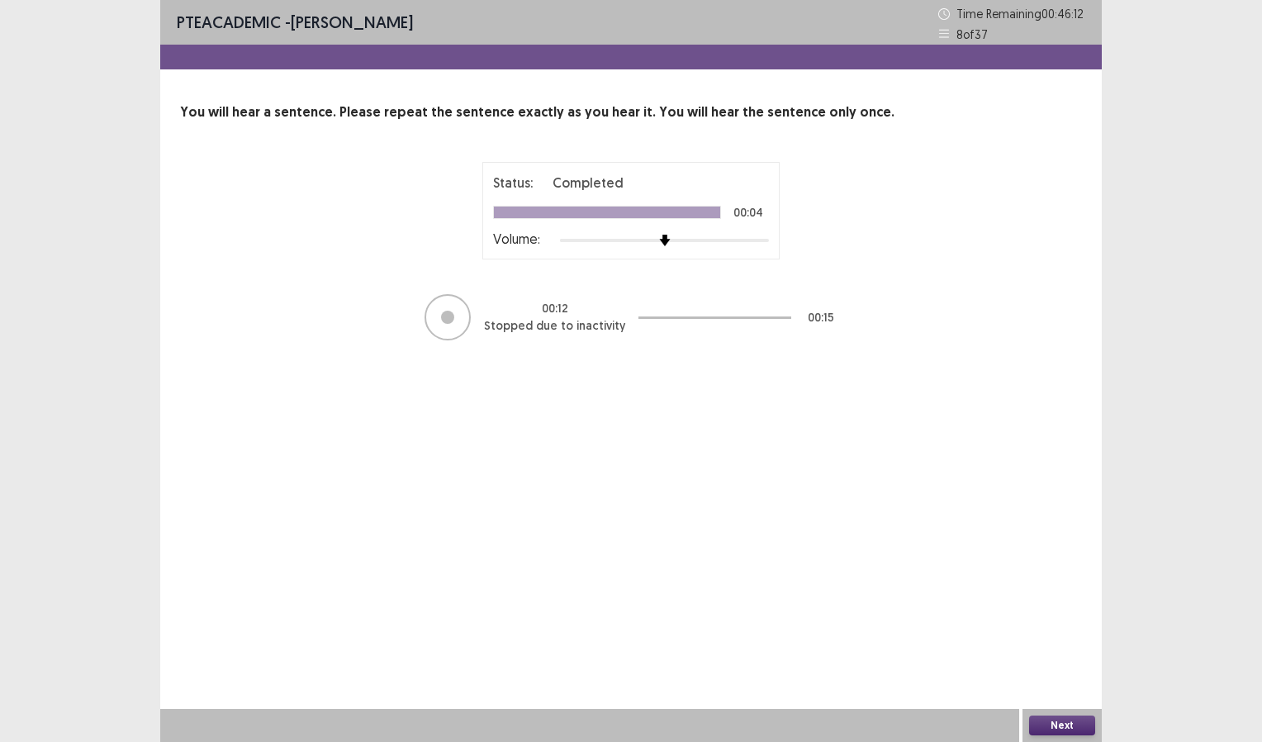
click at [1066, 724] on button "Next" at bounding box center [1062, 725] width 66 height 20
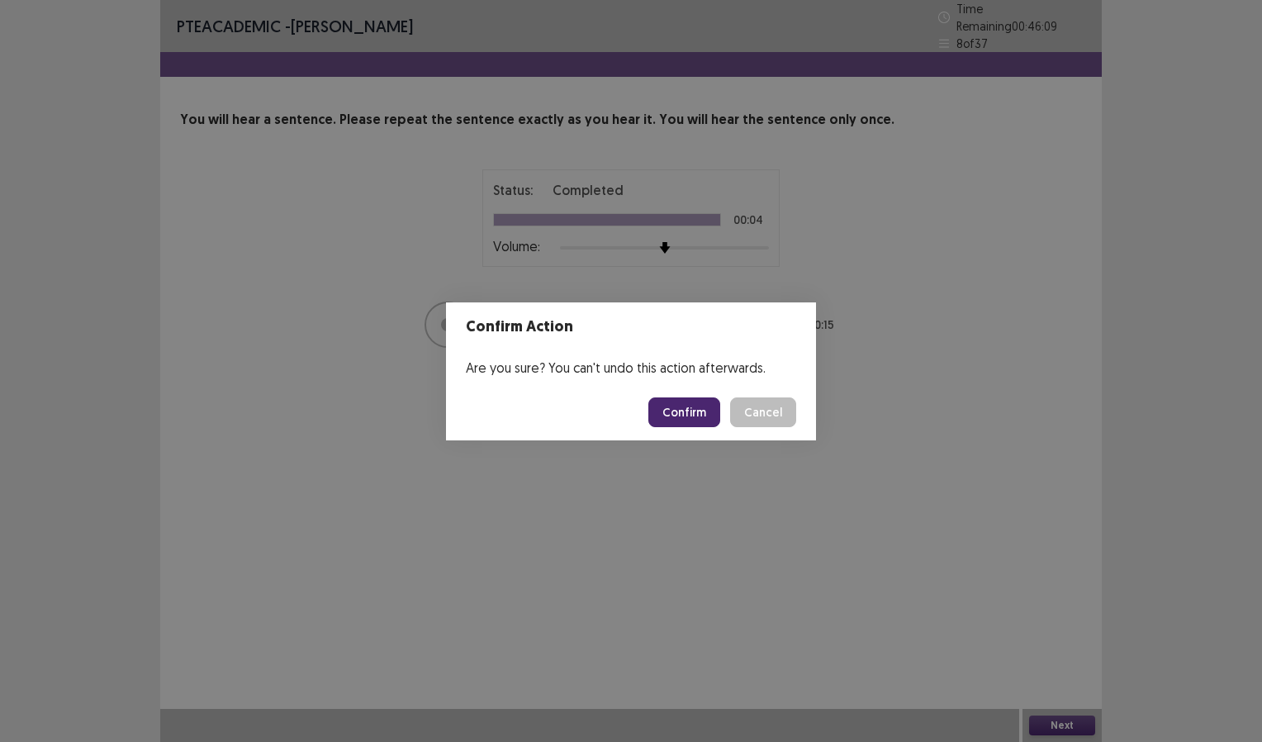
click at [693, 416] on button "Confirm" at bounding box center [684, 412] width 72 height 30
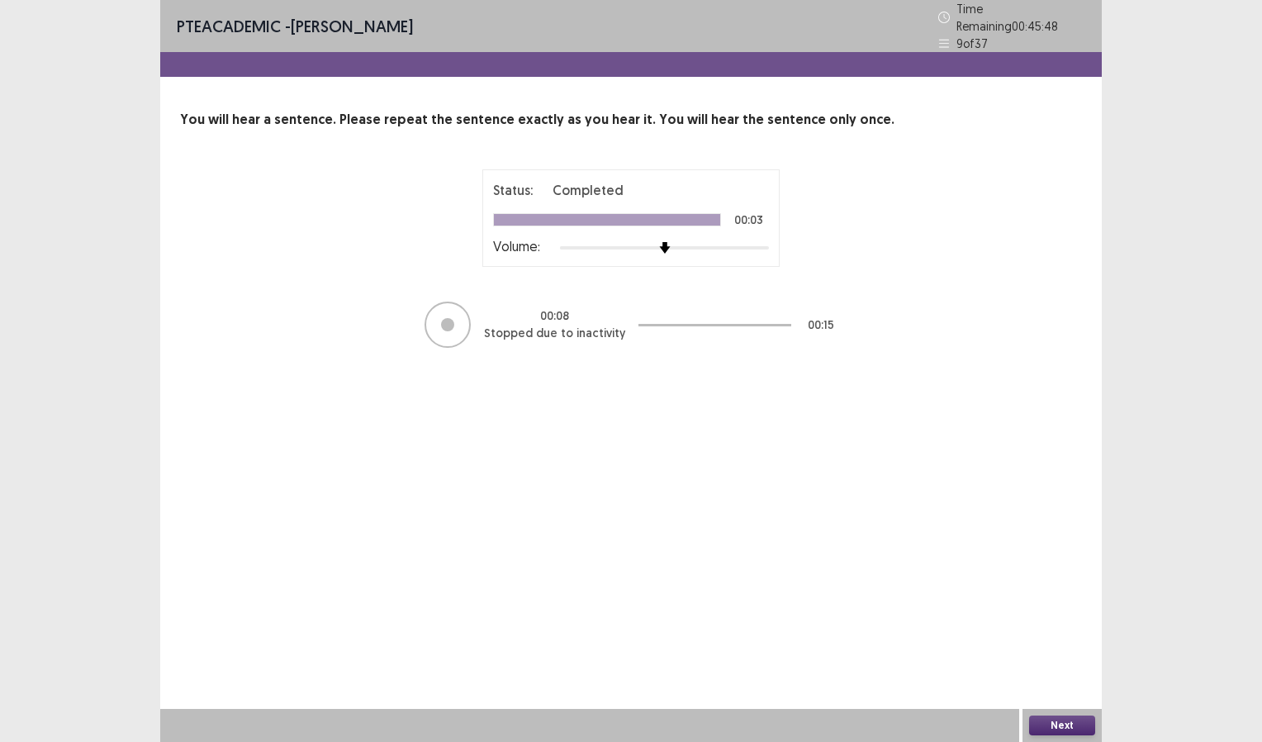
click at [1065, 722] on button "Next" at bounding box center [1062, 725] width 66 height 20
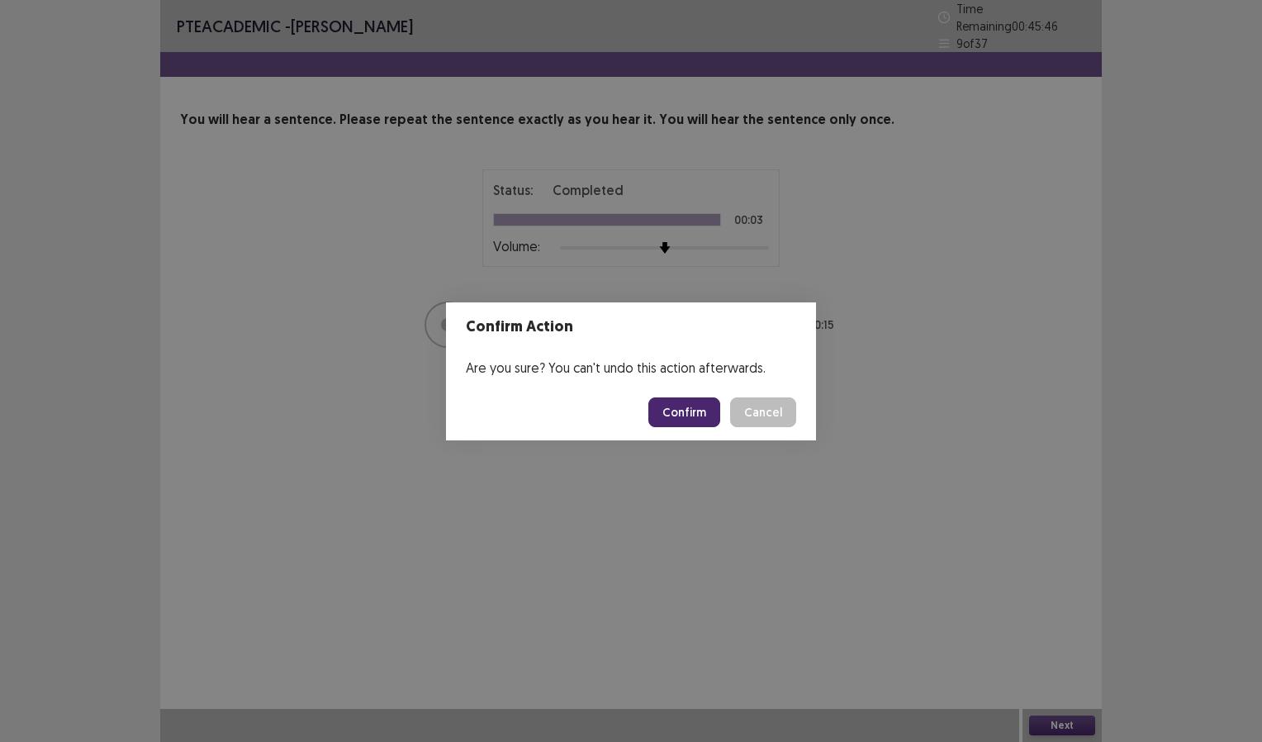
click at [686, 410] on button "Confirm" at bounding box center [684, 412] width 72 height 30
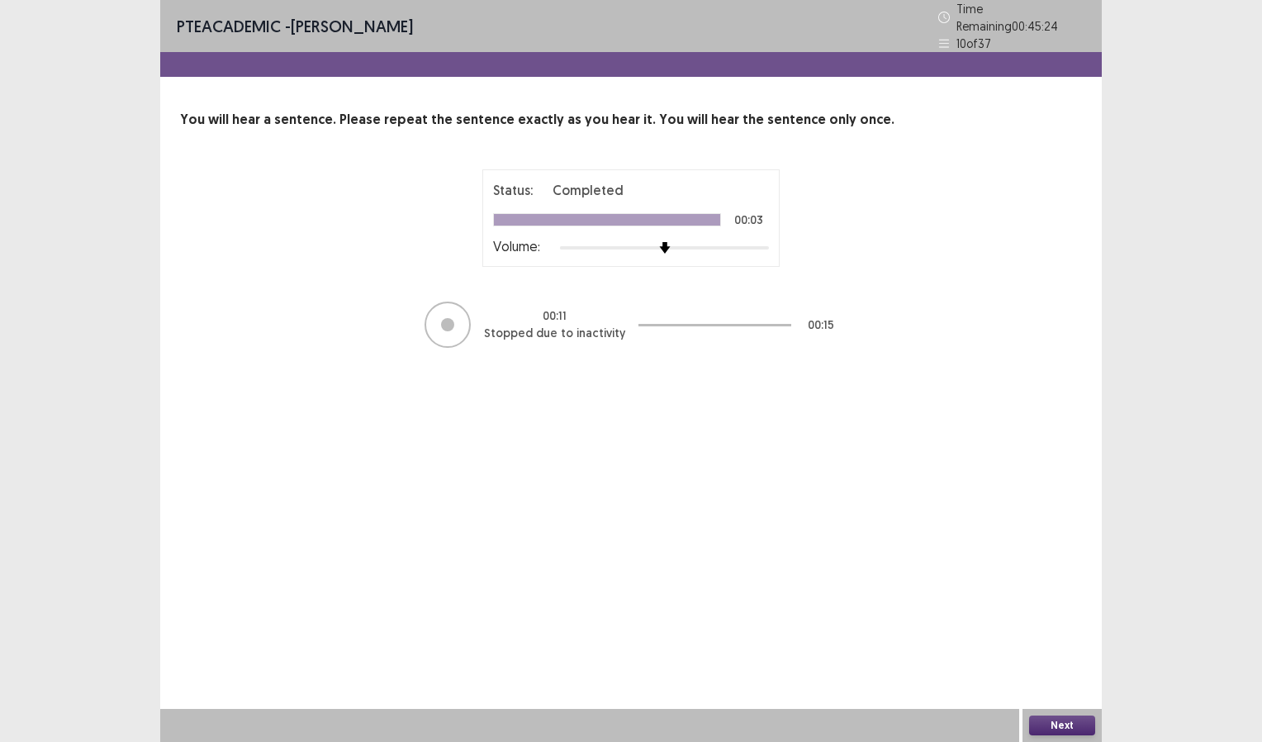
click at [1072, 719] on button "Next" at bounding box center [1062, 725] width 66 height 20
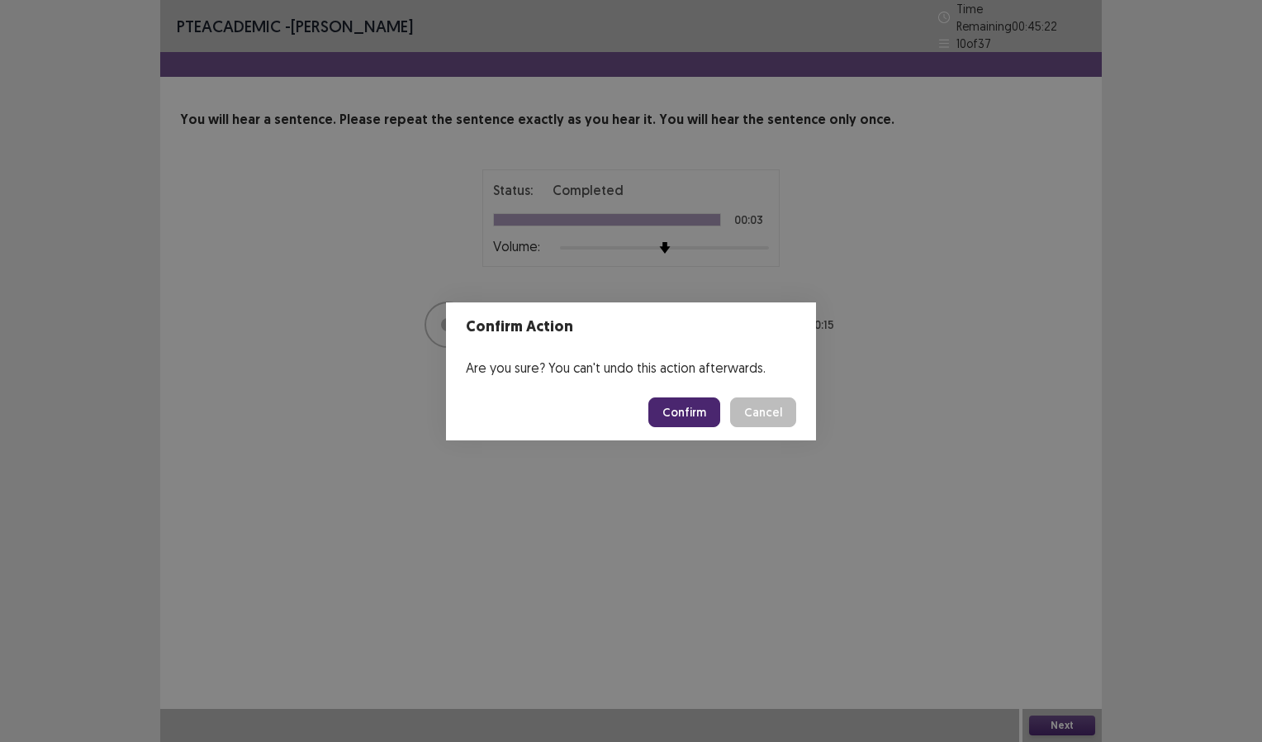
click at [690, 411] on button "Confirm" at bounding box center [684, 412] width 72 height 30
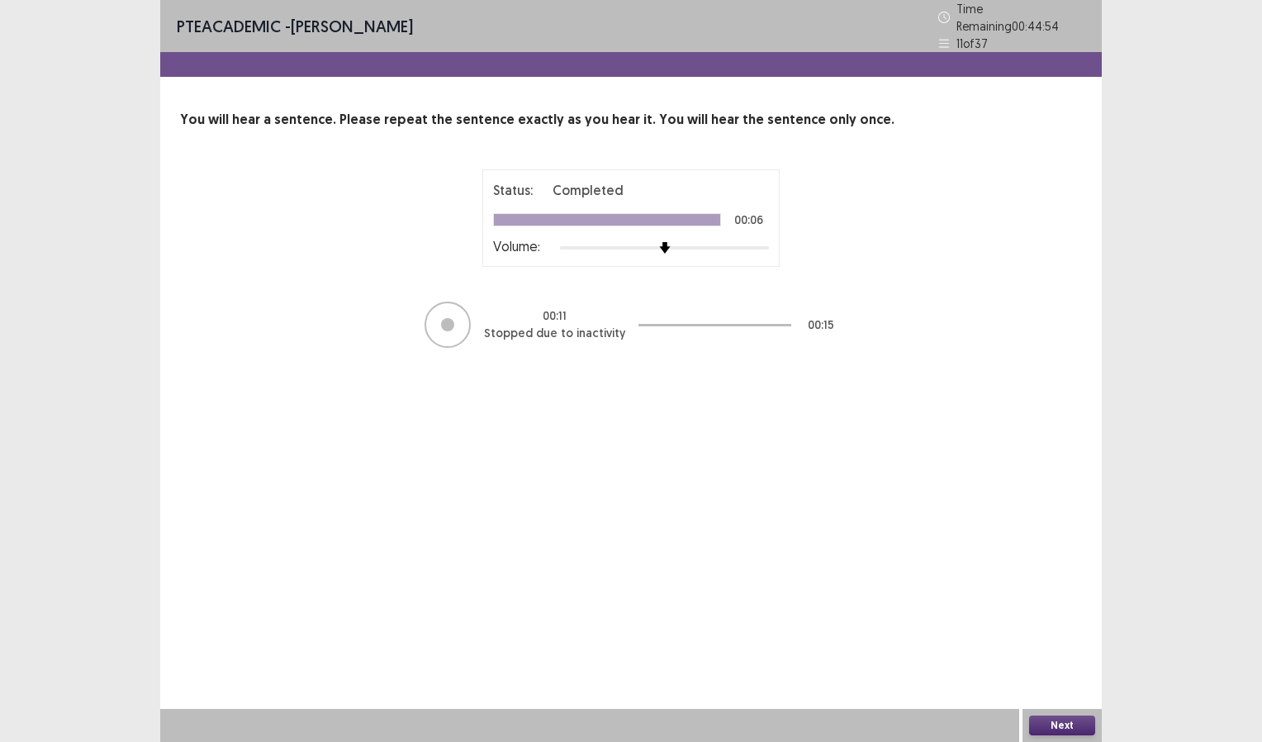
click at [1057, 715] on button "Next" at bounding box center [1062, 725] width 66 height 20
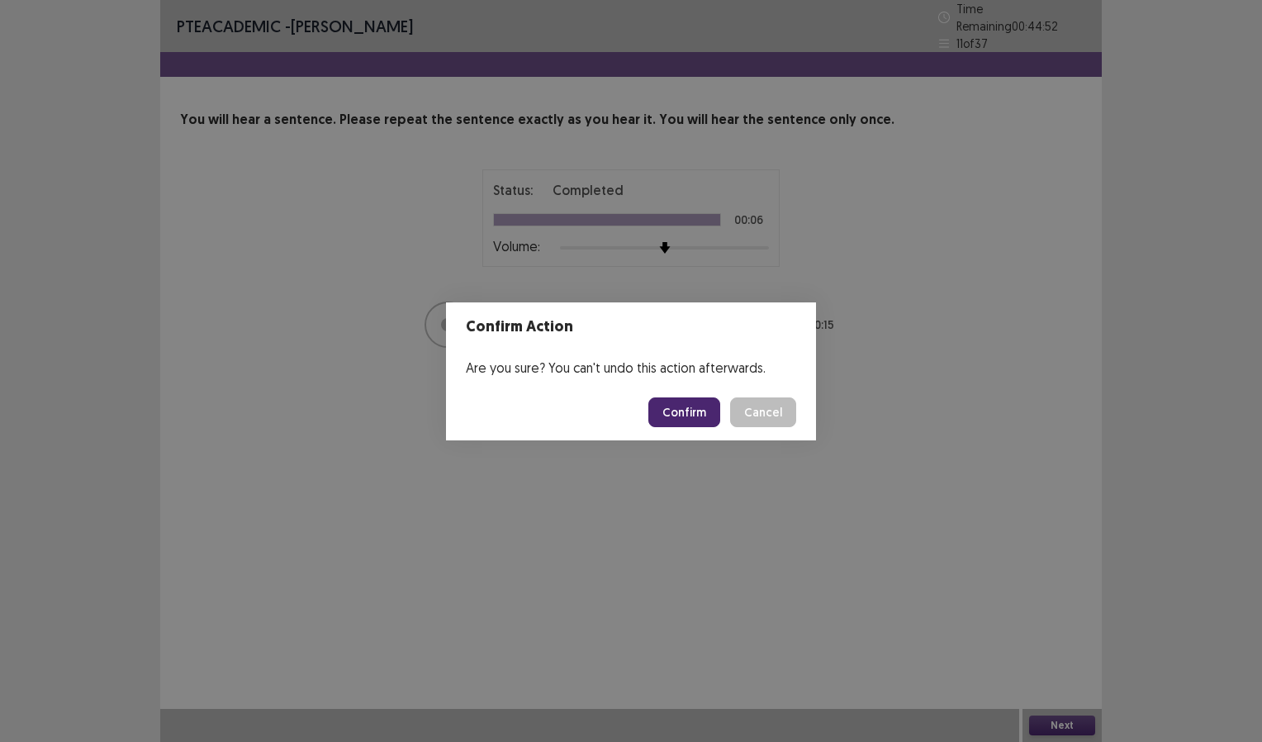
click at [700, 410] on button "Confirm" at bounding box center [684, 412] width 72 height 30
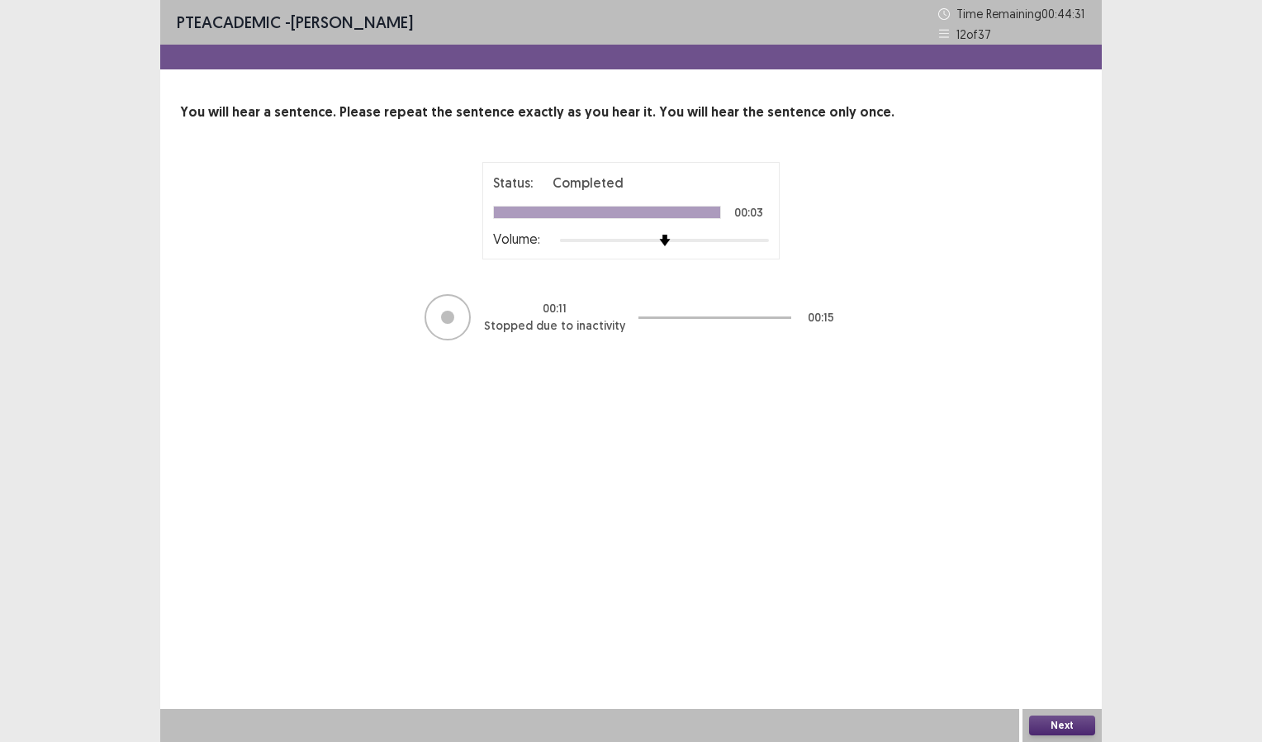
click at [1074, 718] on button "Next" at bounding box center [1062, 725] width 66 height 20
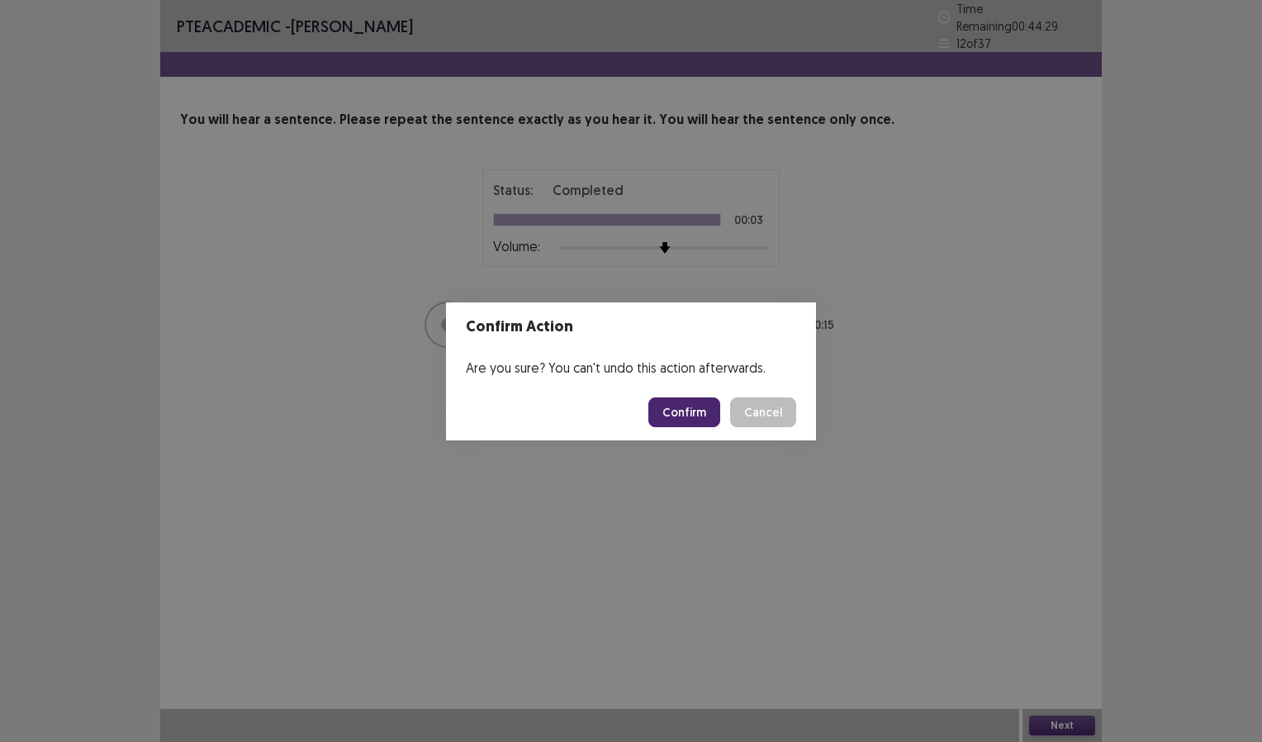
click at [693, 416] on button "Confirm" at bounding box center [684, 412] width 72 height 30
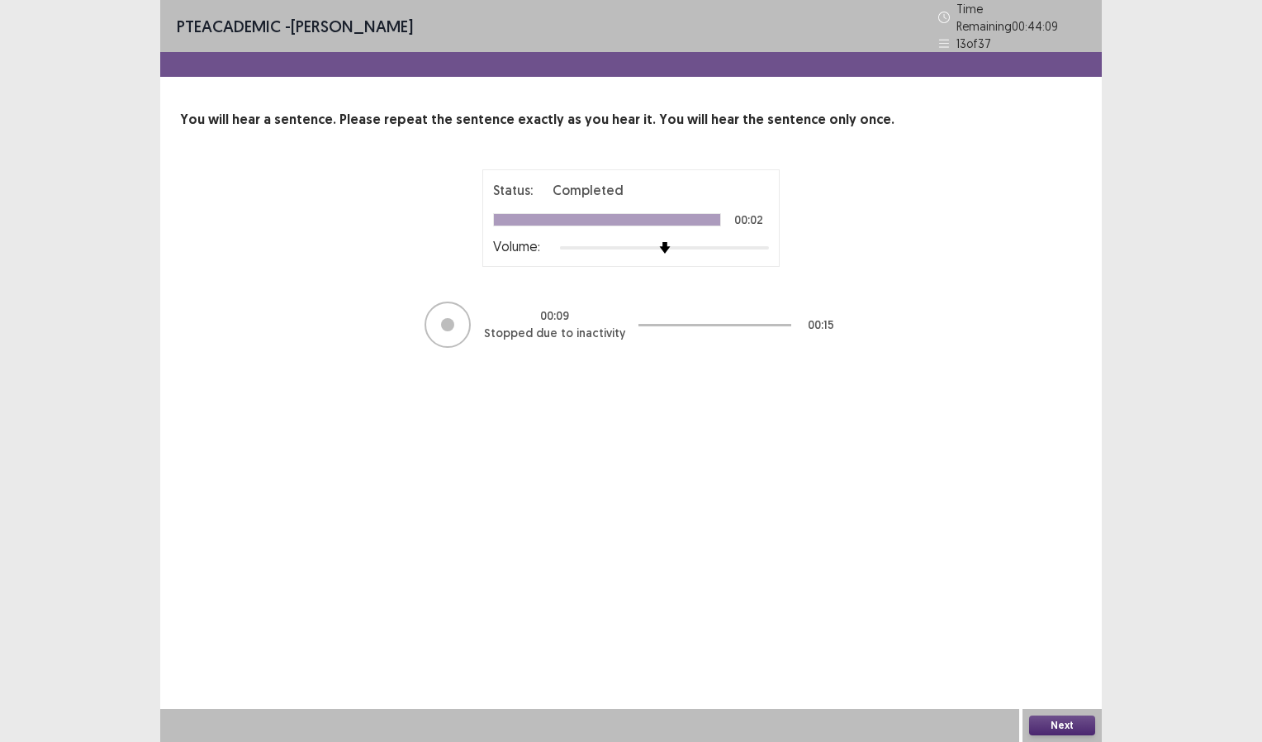
click at [1076, 725] on button "Next" at bounding box center [1062, 725] width 66 height 20
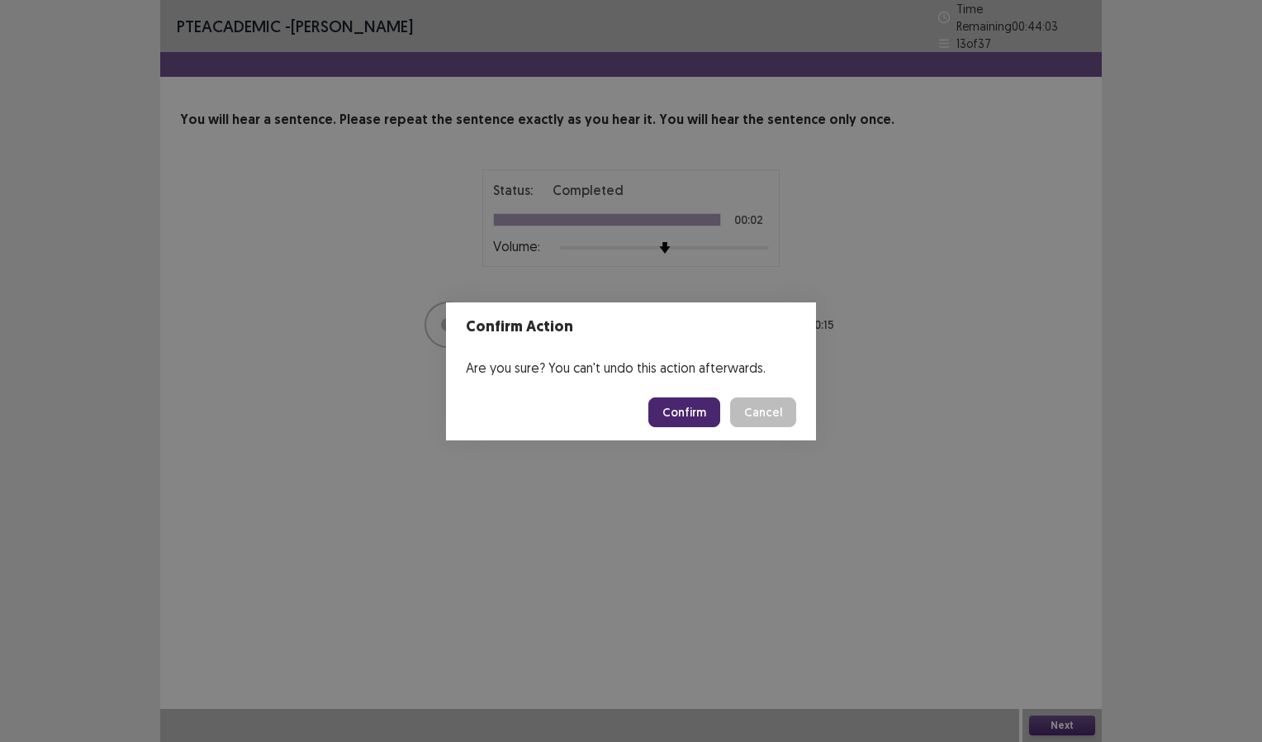
click at [675, 409] on button "Confirm" at bounding box center [684, 412] width 72 height 30
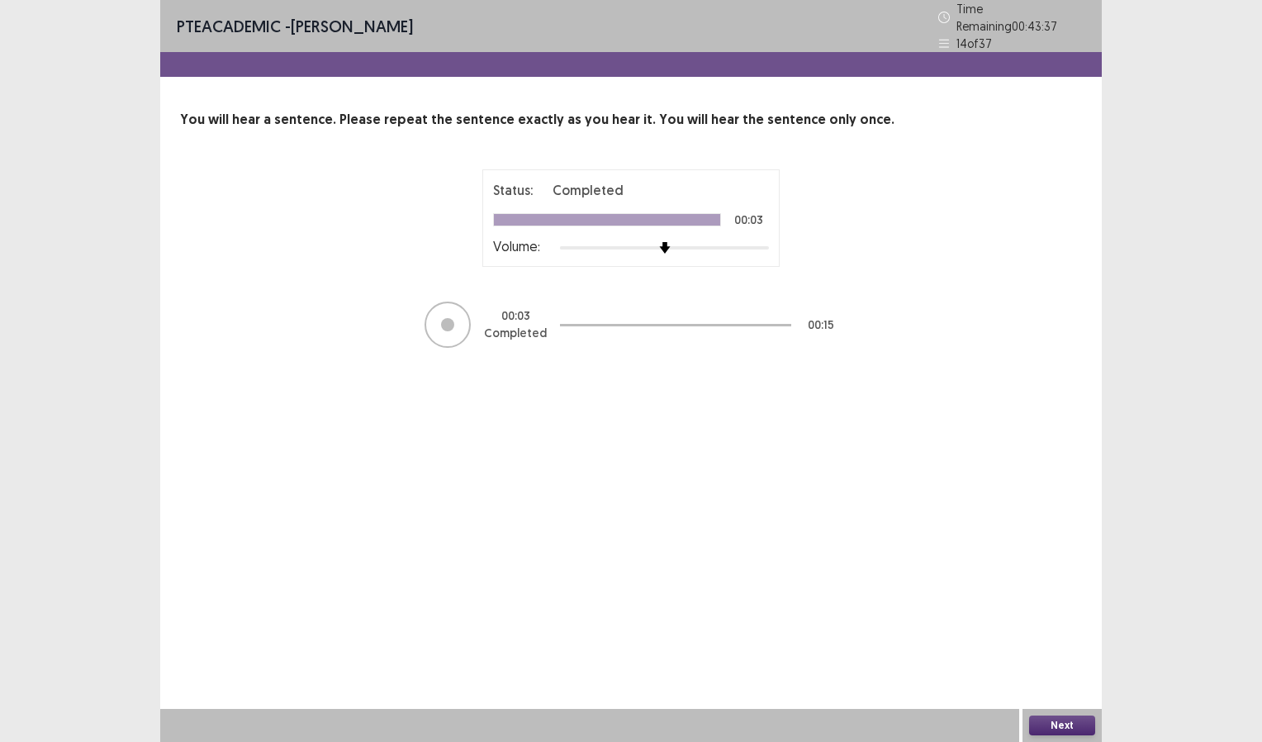
click at [1078, 723] on button "Next" at bounding box center [1062, 725] width 66 height 20
